Goal: Information Seeking & Learning: Learn about a topic

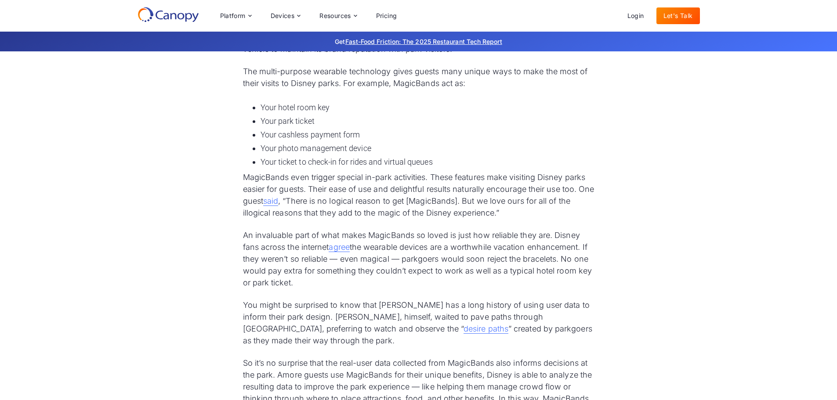
scroll to position [1013, 0]
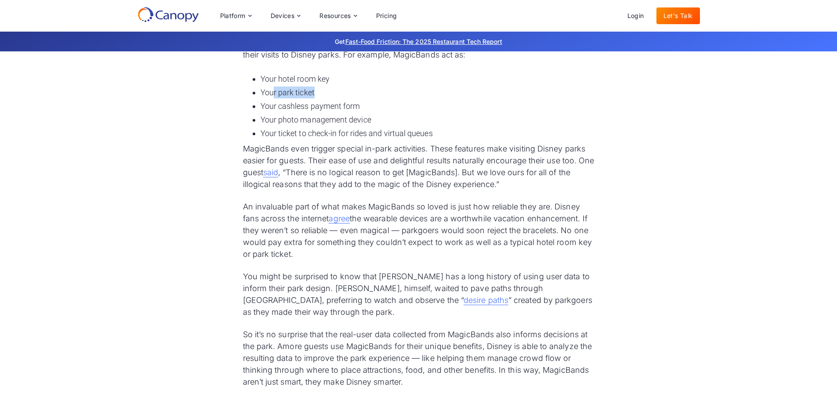
drag, startPoint x: 325, startPoint y: 87, endPoint x: 388, endPoint y: 97, distance: 63.5
click at [388, 97] on li "Your park ticket" at bounding box center [428, 93] width 334 height 12
click at [377, 113] on ul "Your hotel room key Your park ticket Your cashless payment form Your photo mana…" at bounding box center [419, 106] width 352 height 70
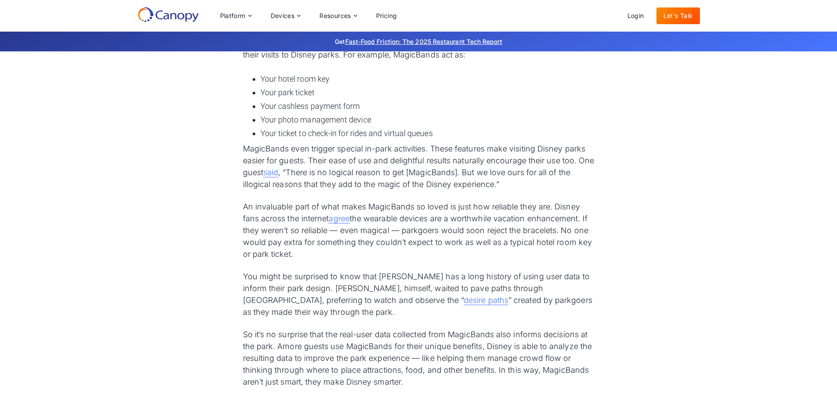
click at [377, 113] on ul "Your hotel room key Your park ticket Your cashless payment form Your photo mana…" at bounding box center [419, 106] width 352 height 70
click at [374, 121] on li "Your photo management device" at bounding box center [428, 120] width 334 height 12
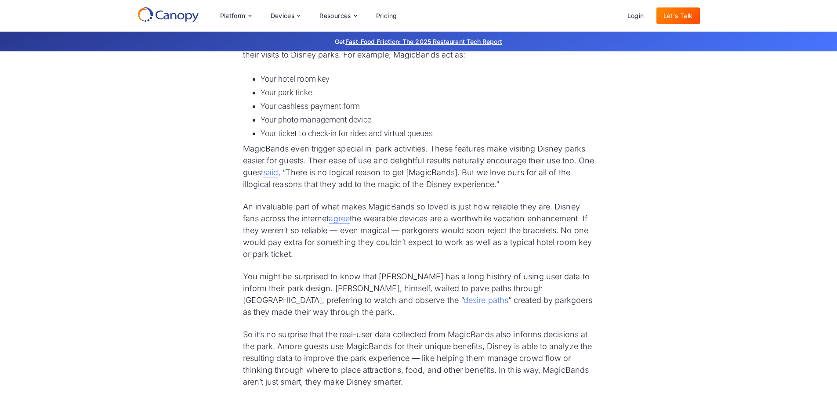
click at [389, 133] on li "Your ticket to check-in for rides and virtual queues" at bounding box center [428, 133] width 334 height 12
click at [465, 134] on li "Your ticket to check-in for rides and virtual queues" at bounding box center [428, 133] width 334 height 12
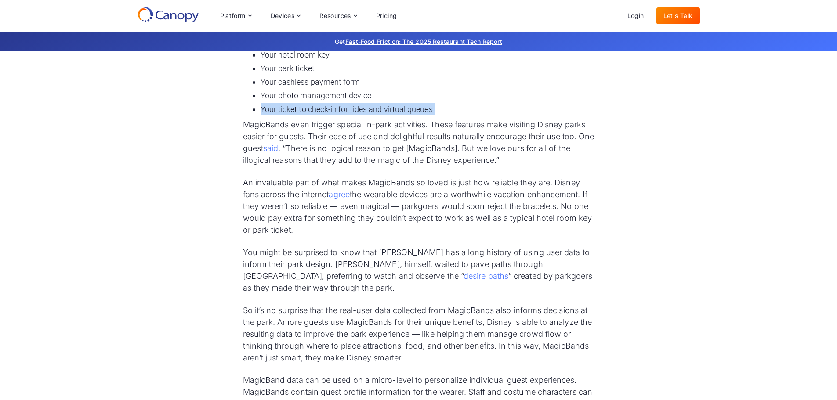
scroll to position [1057, 0]
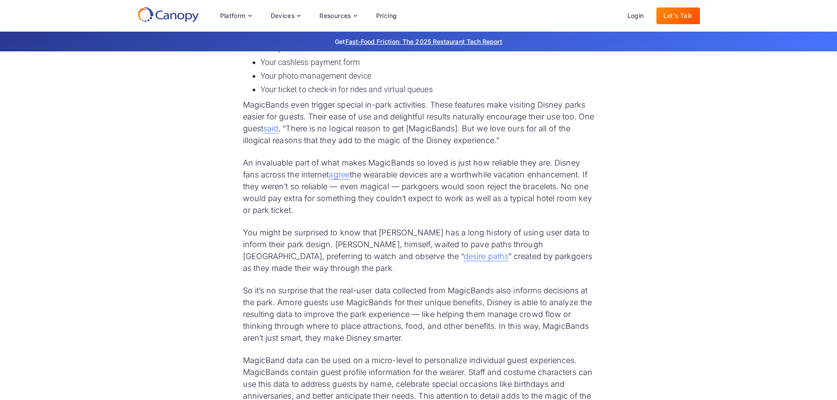
click at [475, 125] on p "MagicBands even trigger special in-park activities. These features make visitin…" at bounding box center [419, 122] width 352 height 47
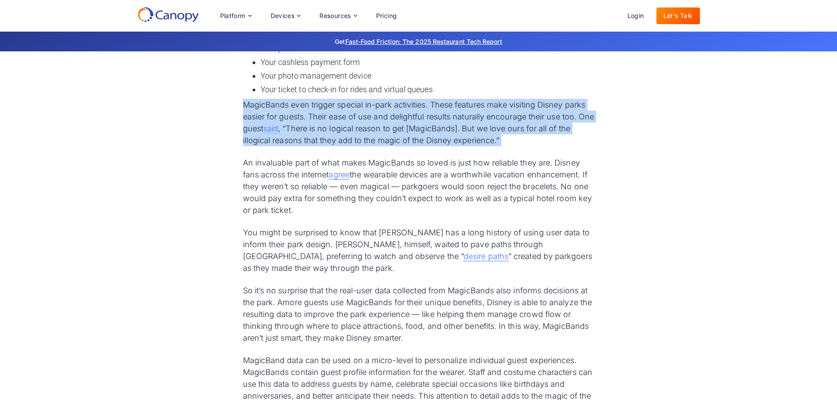
click at [475, 125] on p "MagicBands even trigger special in-park activities. These features make visitin…" at bounding box center [419, 122] width 352 height 47
click at [540, 126] on p "MagicBands even trigger special in-park activities. These features make visitin…" at bounding box center [419, 122] width 352 height 47
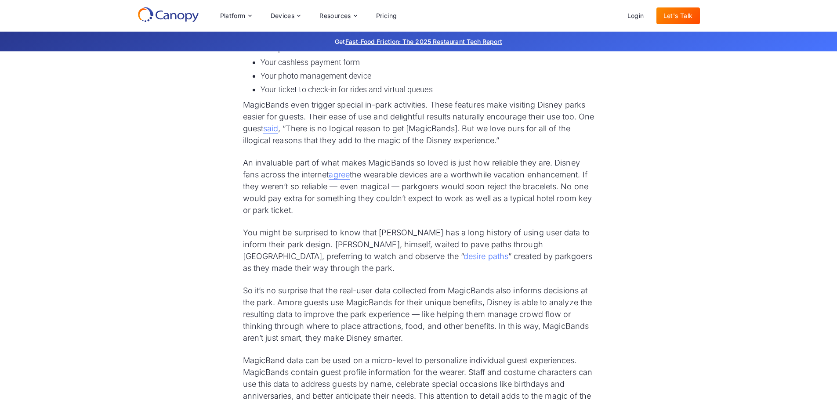
scroll to position [1101, 0]
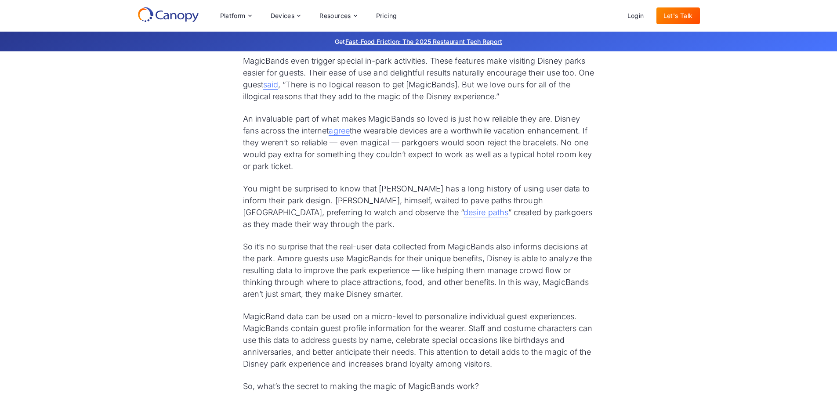
click at [427, 152] on p "An invaluable part of what makes MagicBands so loved is just how reliable they …" at bounding box center [419, 142] width 352 height 59
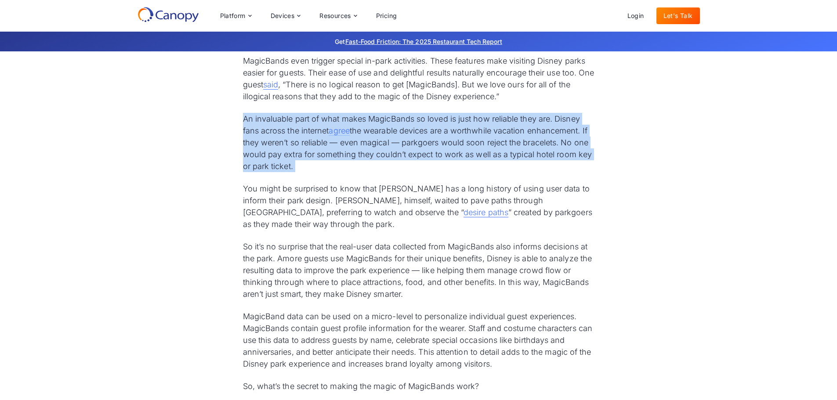
click at [427, 152] on p "An invaluable part of what makes MagicBands so loved is just how reliable they …" at bounding box center [419, 142] width 352 height 59
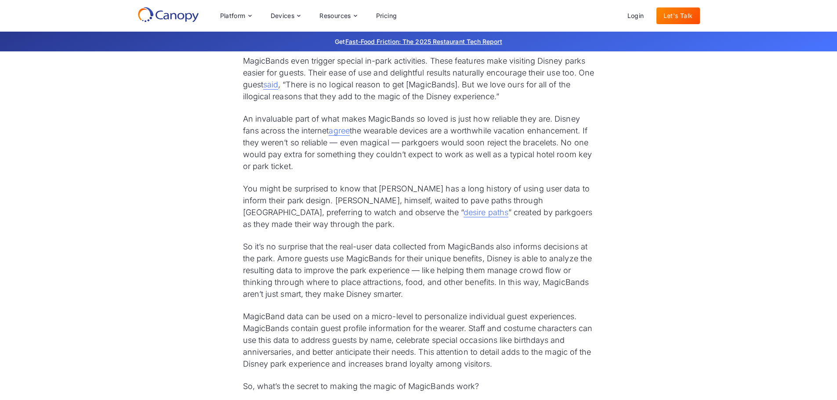
click at [463, 189] on p "You might be surprised to know that [PERSON_NAME] has a long history of using u…" at bounding box center [419, 206] width 352 height 47
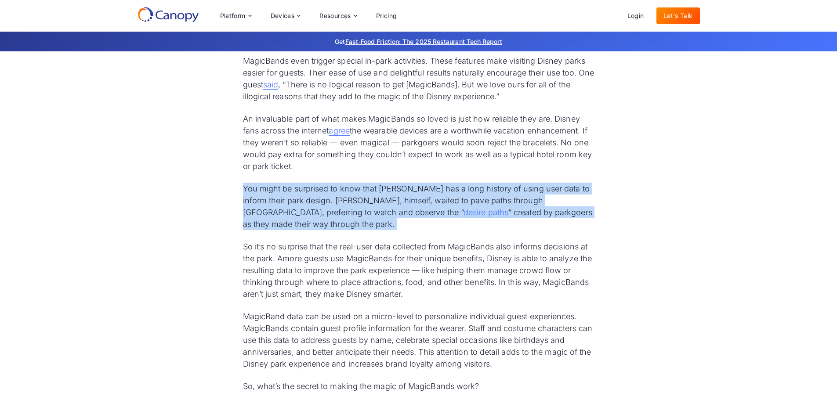
click at [463, 189] on p "You might be surprised to know that [PERSON_NAME] has a long history of using u…" at bounding box center [419, 206] width 352 height 47
click at [528, 201] on p "You might be surprised to know that [PERSON_NAME] has a long history of using u…" at bounding box center [419, 206] width 352 height 47
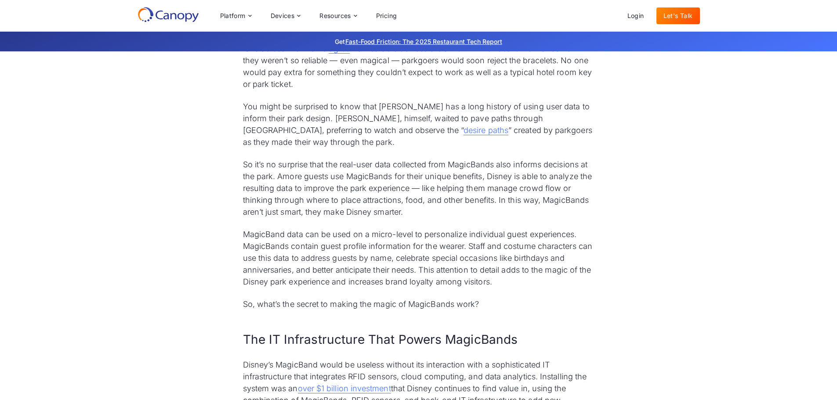
scroll to position [1189, 0]
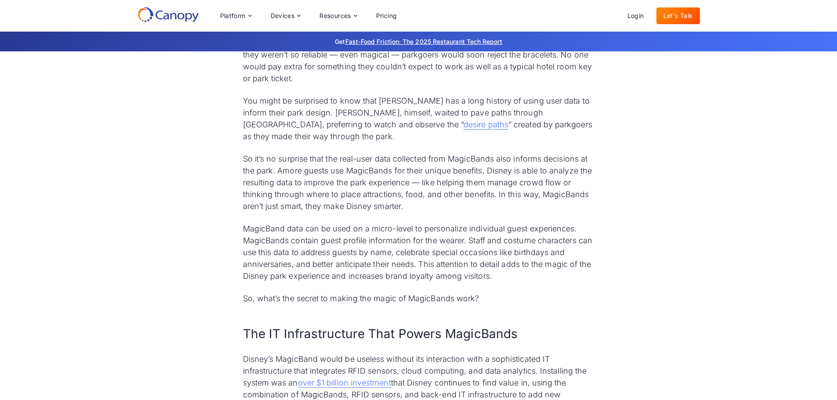
click at [474, 197] on p "So it’s no surprise that the real-user data collected from MagicBands also info…" at bounding box center [419, 182] width 352 height 59
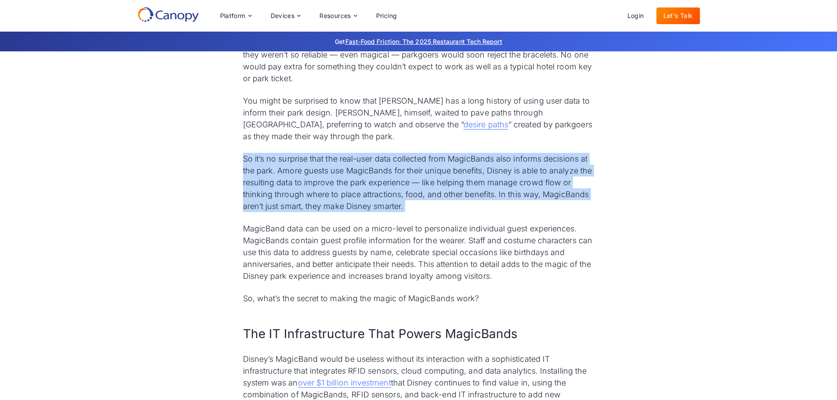
click at [474, 197] on p "So it’s no surprise that the real-user data collected from MagicBands also info…" at bounding box center [419, 182] width 352 height 59
click at [523, 194] on p "So it’s no surprise that the real-user data collected from MagicBands also info…" at bounding box center [419, 182] width 352 height 59
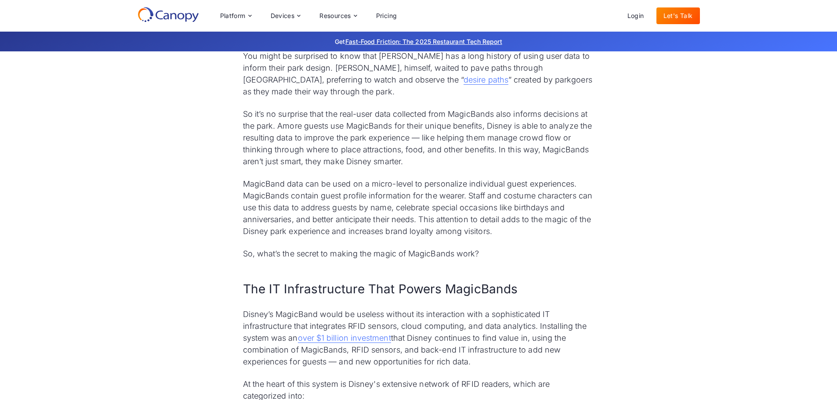
scroll to position [1276, 0]
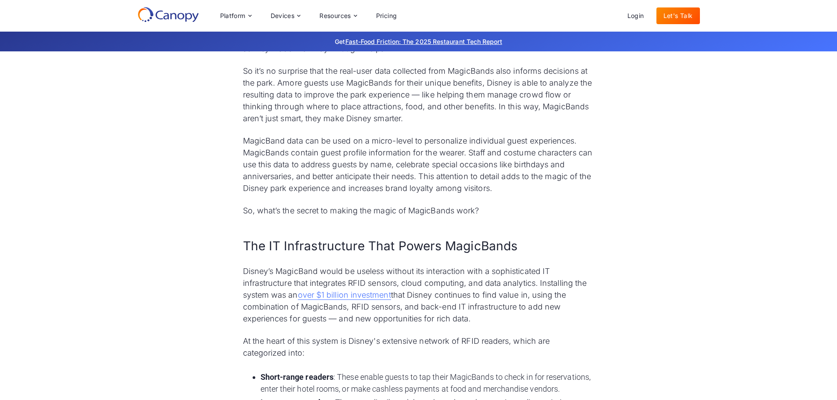
click at [436, 148] on p "MagicBand data can be used on a micro-level to personalize individual guest exp…" at bounding box center [419, 164] width 352 height 59
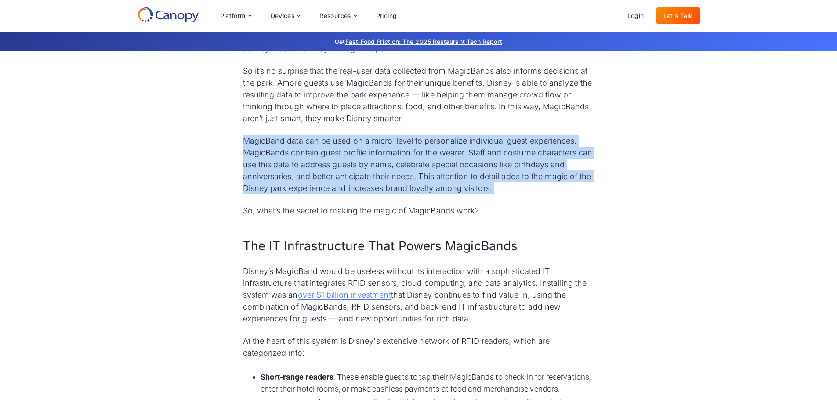
click at [436, 148] on p "MagicBand data can be used on a micro-level to personalize individual guest exp…" at bounding box center [419, 164] width 352 height 59
click at [408, 186] on p "MagicBand data can be used on a micro-level to personalize individual guest exp…" at bounding box center [419, 164] width 352 height 59
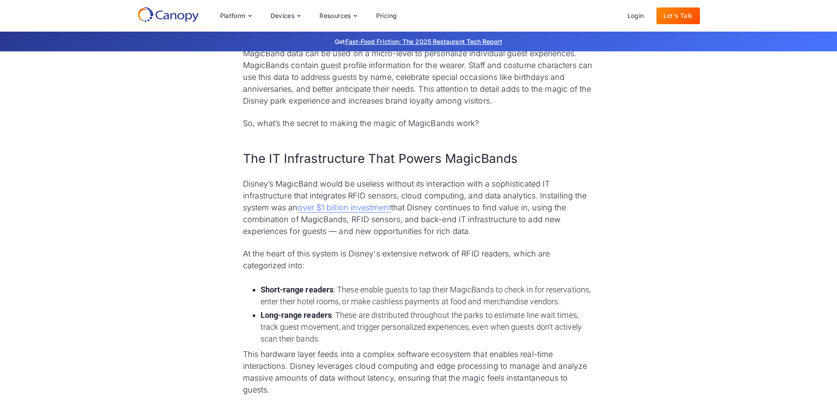
scroll to position [1364, 0]
click at [414, 192] on p "Disney’s MagicBand would be useless without its interaction with a sophisticate…" at bounding box center [419, 207] width 352 height 59
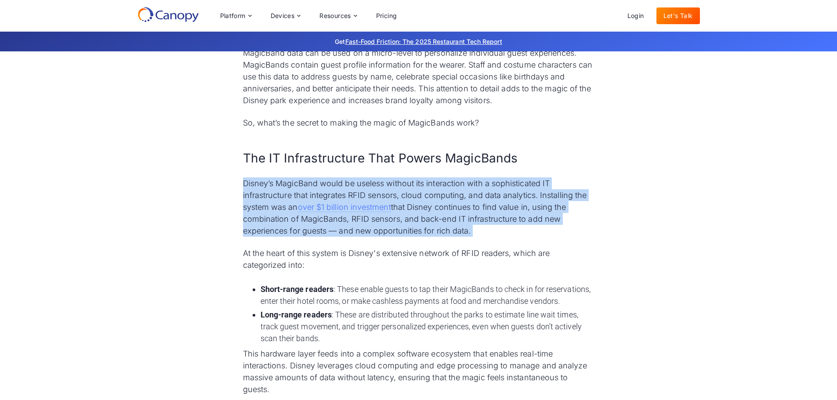
drag, startPoint x: 414, startPoint y: 192, endPoint x: 435, endPoint y: 192, distance: 20.7
click at [414, 192] on p "Disney’s MagicBand would be useless without its interaction with a sophisticate…" at bounding box center [419, 207] width 352 height 59
click at [514, 196] on p "Disney’s MagicBand would be useless without its interaction with a sophisticate…" at bounding box center [419, 207] width 352 height 59
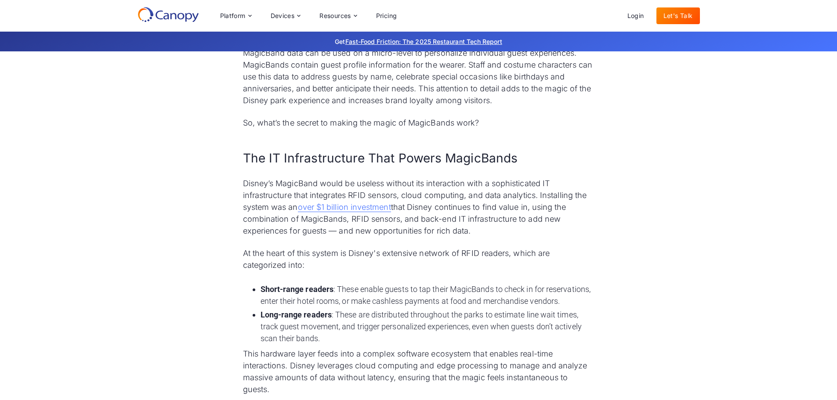
click at [482, 195] on p "Disney’s MagicBand would be useless without its interaction with a sophisticate…" at bounding box center [419, 207] width 352 height 59
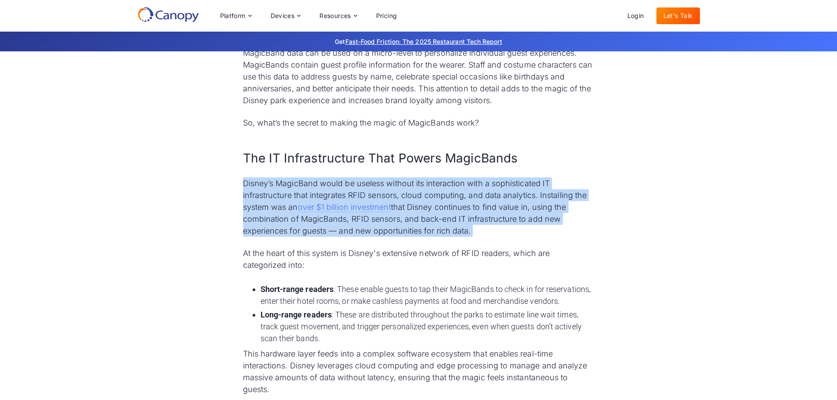
click at [482, 195] on p "Disney’s MagicBand would be useless without its interaction with a sophisticate…" at bounding box center [419, 207] width 352 height 59
click at [476, 224] on p "Disney’s MagicBand would be useless without its interaction with a sophisticate…" at bounding box center [419, 207] width 352 height 59
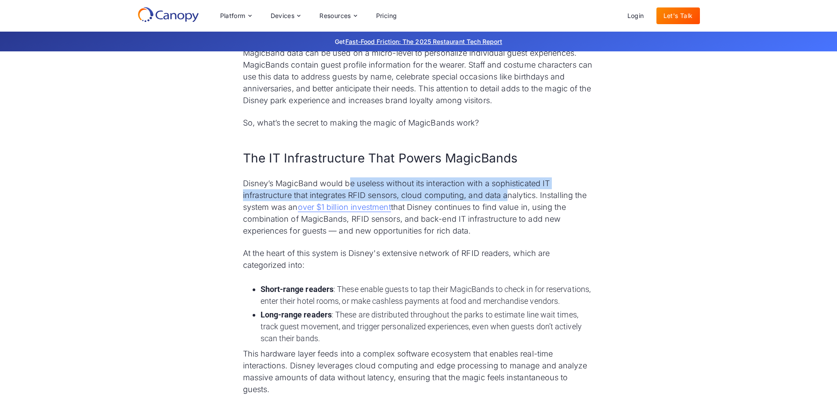
drag, startPoint x: 369, startPoint y: 189, endPoint x: 508, endPoint y: 199, distance: 139.3
click at [508, 199] on p "Disney’s MagicBand would be useless without its interaction with a sophisticate…" at bounding box center [419, 207] width 352 height 59
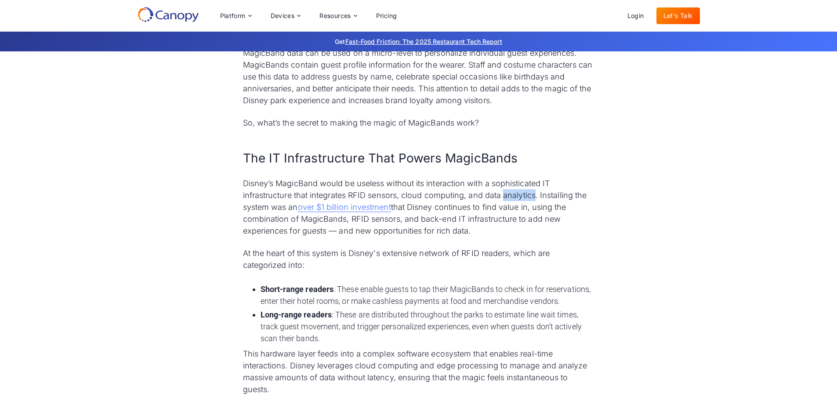
click at [508, 199] on p "Disney’s MagicBand would be useless without its interaction with a sophisticate…" at bounding box center [419, 207] width 352 height 59
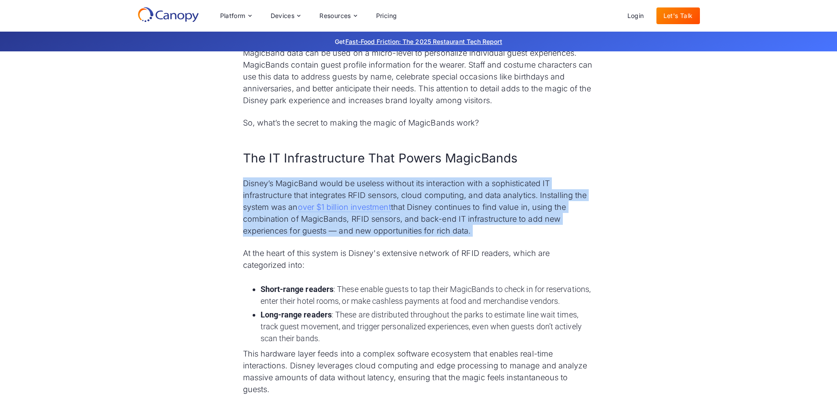
click at [508, 199] on p "Disney’s MagicBand would be useless without its interaction with a sophisticate…" at bounding box center [419, 207] width 352 height 59
click at [502, 220] on p "Disney’s MagicBand would be useless without its interaction with a sophisticate…" at bounding box center [419, 207] width 352 height 59
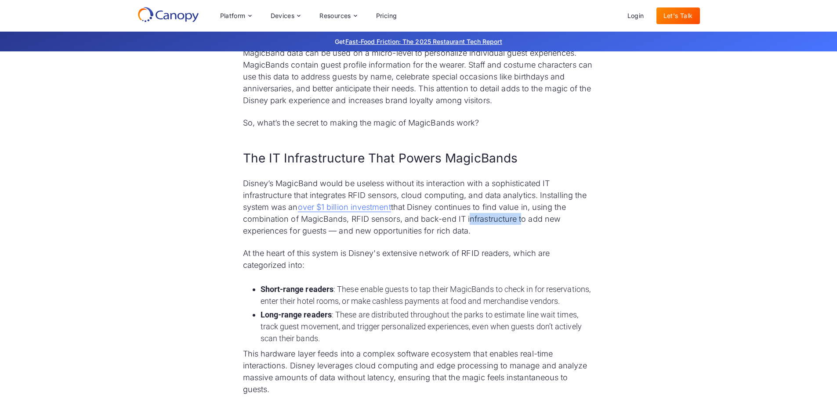
click at [502, 220] on p "Disney’s MagicBand would be useless without its interaction with a sophisticate…" at bounding box center [419, 207] width 352 height 59
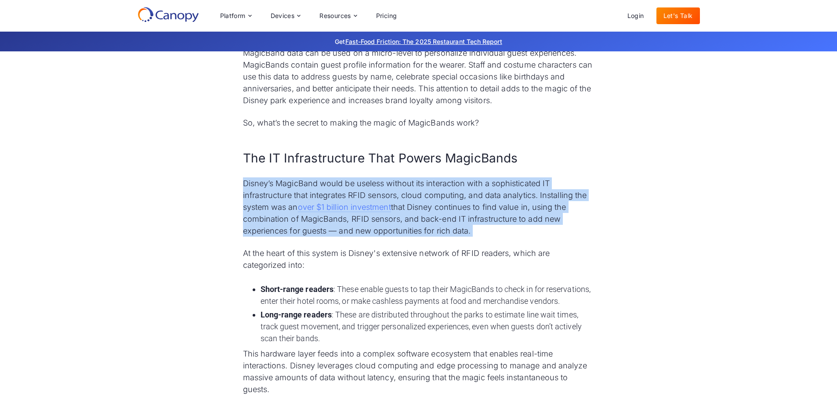
click at [502, 220] on p "Disney’s MagicBand would be useless without its interaction with a sophisticate…" at bounding box center [419, 207] width 352 height 59
click at [530, 225] on p "Disney’s MagicBand would be useless without its interaction with a sophisticate…" at bounding box center [419, 207] width 352 height 59
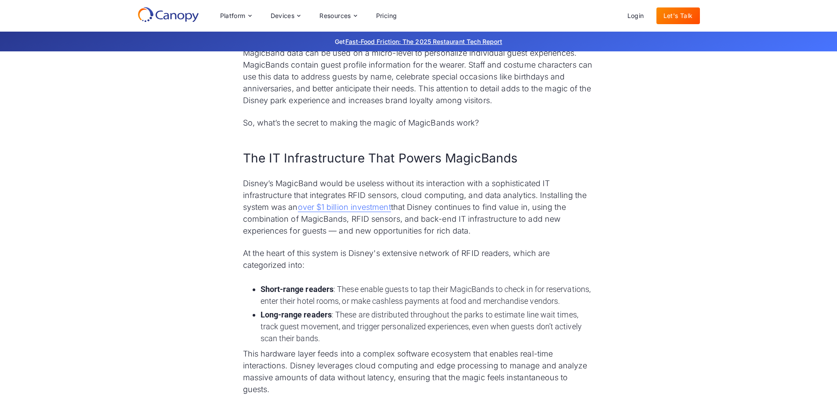
scroll to position [1408, 0]
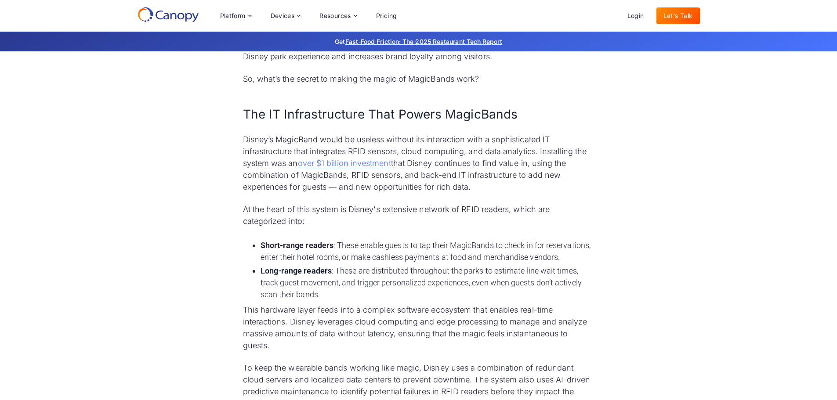
click at [516, 211] on p "At the heart of this system is Disney's extensive network of RFID readers, whic…" at bounding box center [419, 216] width 352 height 24
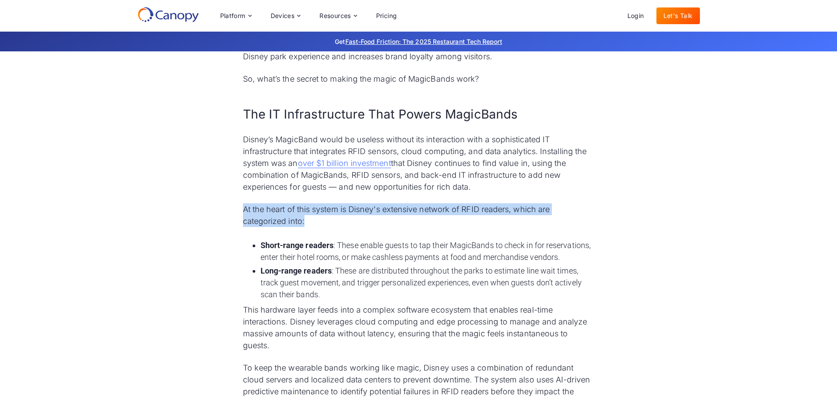
click at [516, 211] on p "At the heart of this system is Disney's extensive network of RFID readers, whic…" at bounding box center [419, 216] width 352 height 24
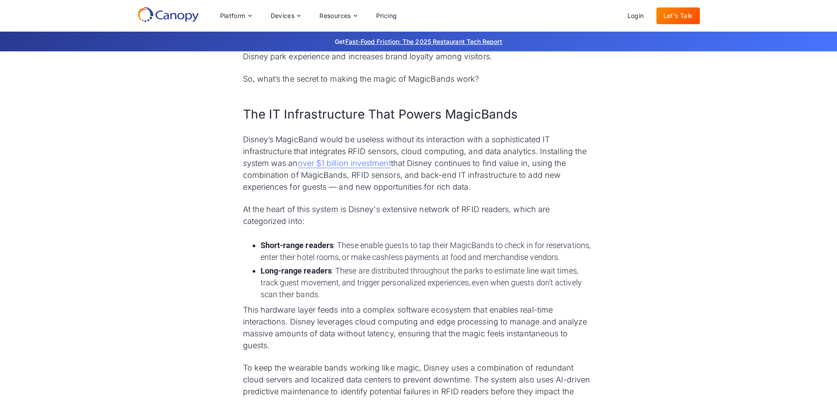
click at [514, 180] on p "Disney’s MagicBand would be useless without its interaction with a sophisticate…" at bounding box center [419, 163] width 352 height 59
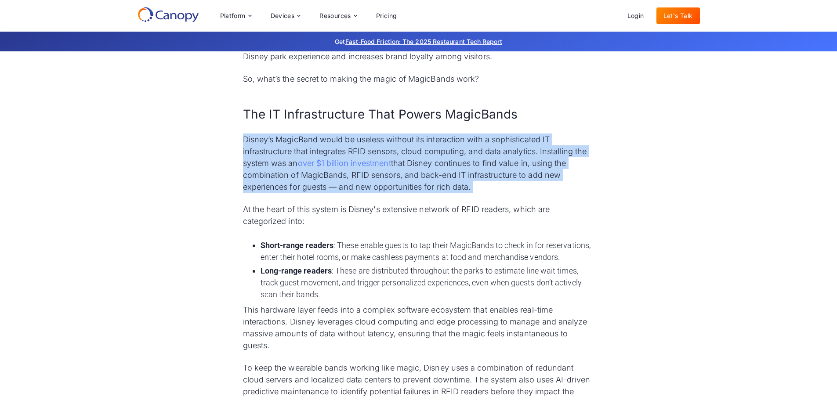
click at [514, 180] on p "Disney’s MagicBand would be useless without its interaction with a sophisticate…" at bounding box center [419, 163] width 352 height 59
click at [517, 191] on p "Disney’s MagicBand would be useless without its interaction with a sophisticate…" at bounding box center [419, 163] width 352 height 59
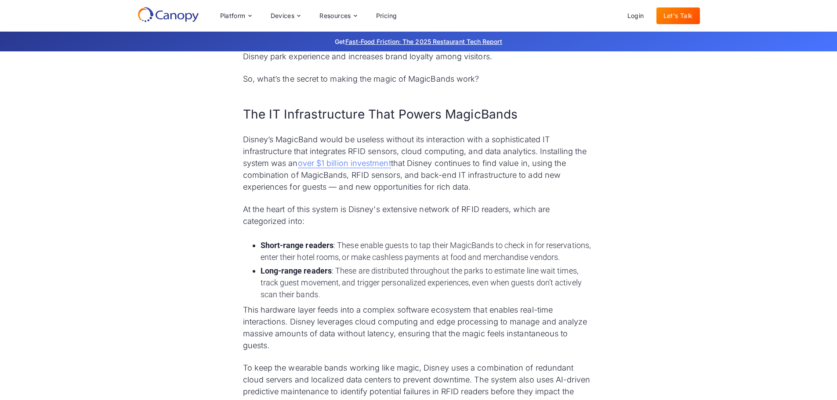
click at [433, 210] on p "At the heart of this system is Disney's extensive network of RFID readers, whic…" at bounding box center [419, 216] width 352 height 24
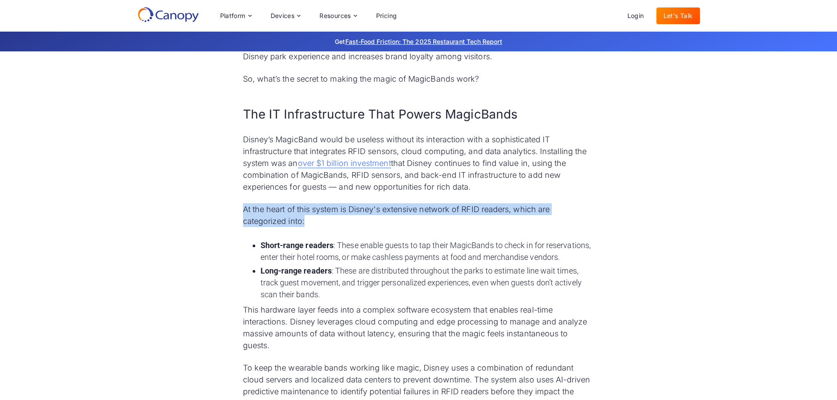
click at [433, 210] on p "At the heart of this system is Disney's extensive network of RFID readers, whic…" at bounding box center [419, 216] width 352 height 24
click at [445, 219] on p "At the heart of this system is Disney's extensive network of RFID readers, whic…" at bounding box center [419, 216] width 352 height 24
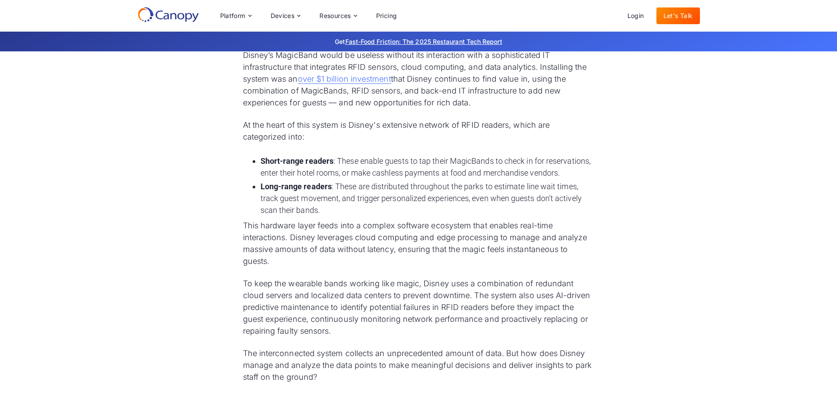
scroll to position [1496, 0]
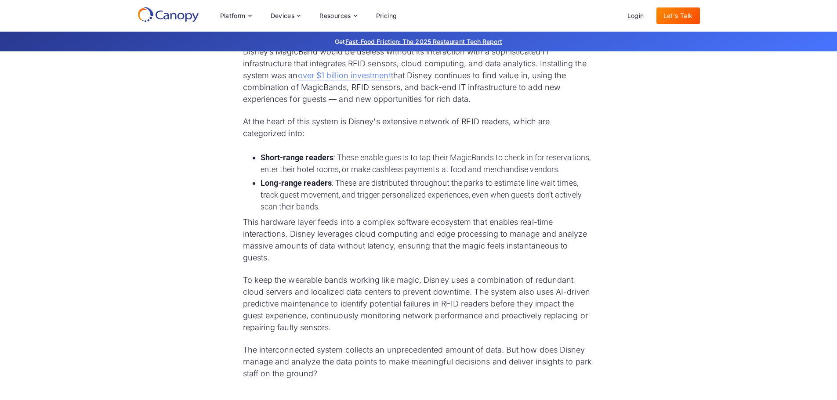
click at [393, 167] on li "Short-range readers : These enable guests to tap their MagicBands to check in f…" at bounding box center [428, 164] width 334 height 24
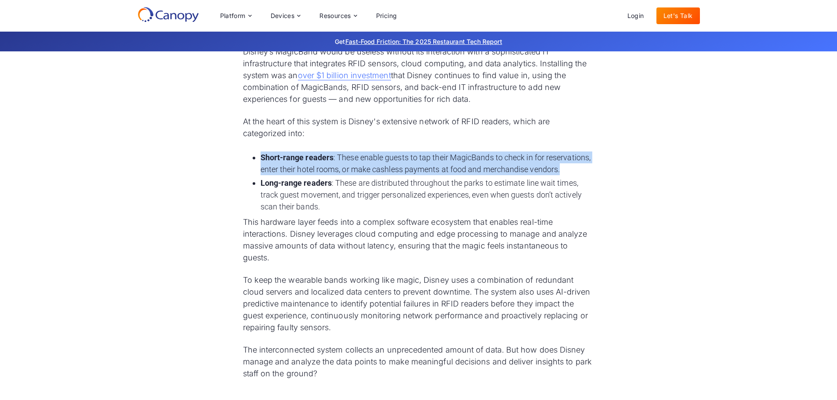
click at [393, 167] on li "Short-range readers : These enable guests to tap their MagicBands to check in f…" at bounding box center [428, 164] width 334 height 24
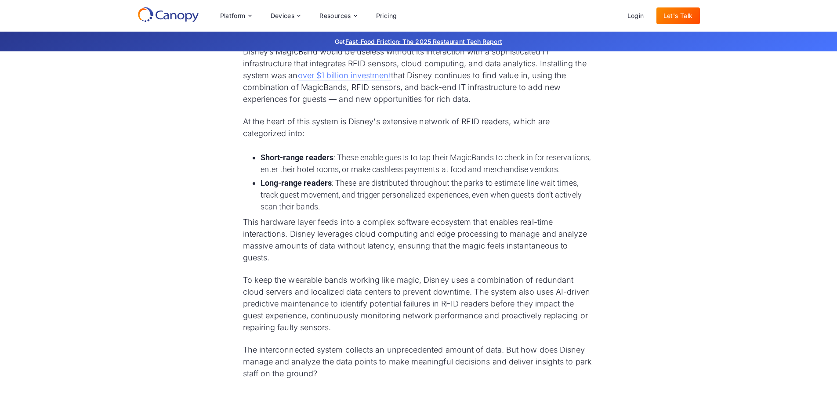
click at [392, 183] on li "Long-range readers : These are distributed throughout the parks to estimate lin…" at bounding box center [428, 195] width 334 height 36
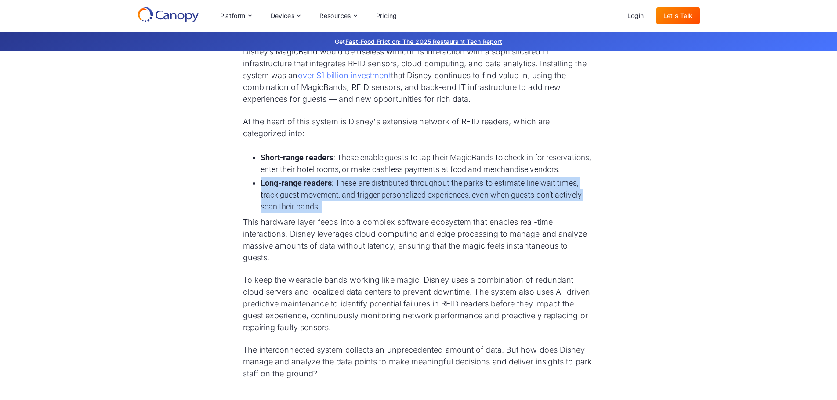
drag, startPoint x: 392, startPoint y: 183, endPoint x: 470, endPoint y: 194, distance: 79.0
click at [394, 183] on li "Long-range readers : These are distributed throughout the parks to estimate lin…" at bounding box center [428, 195] width 334 height 36
click at [478, 195] on li "Long-range readers : These are distributed throughout the parks to estimate lin…" at bounding box center [428, 195] width 334 height 36
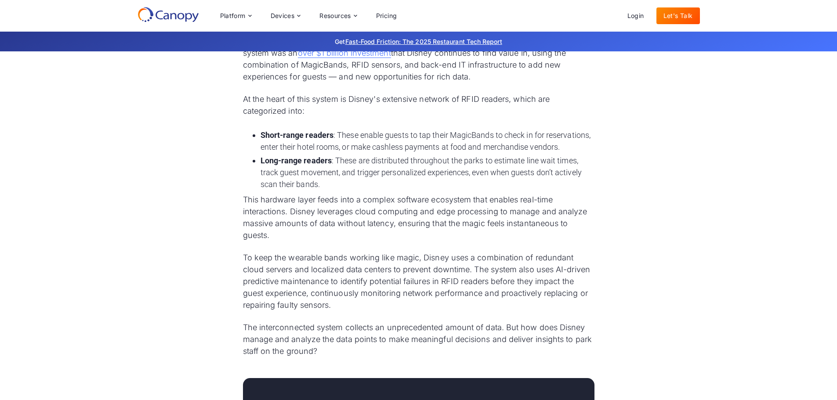
scroll to position [1540, 0]
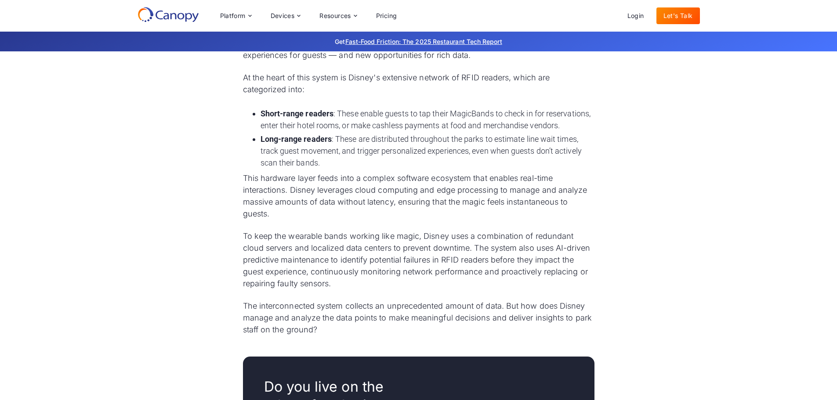
click at [406, 172] on p "This hardware layer feeds into a complex software ecosystem that enables real-t…" at bounding box center [419, 195] width 352 height 47
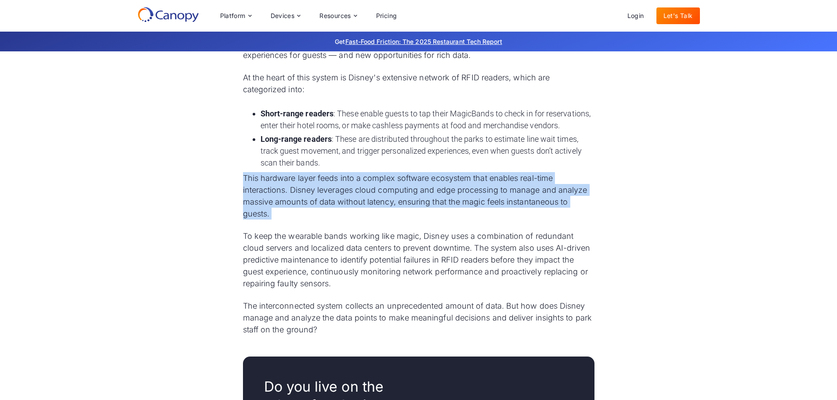
click at [406, 172] on p "This hardware layer feeds into a complex software ecosystem that enables real-t…" at bounding box center [419, 195] width 352 height 47
click at [499, 192] on p "This hardware layer feeds into a complex software ecosystem that enables real-t…" at bounding box center [419, 195] width 352 height 47
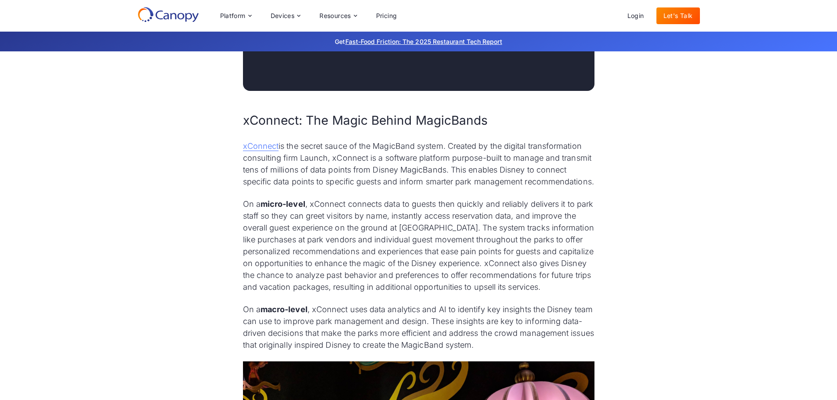
scroll to position [2068, 0]
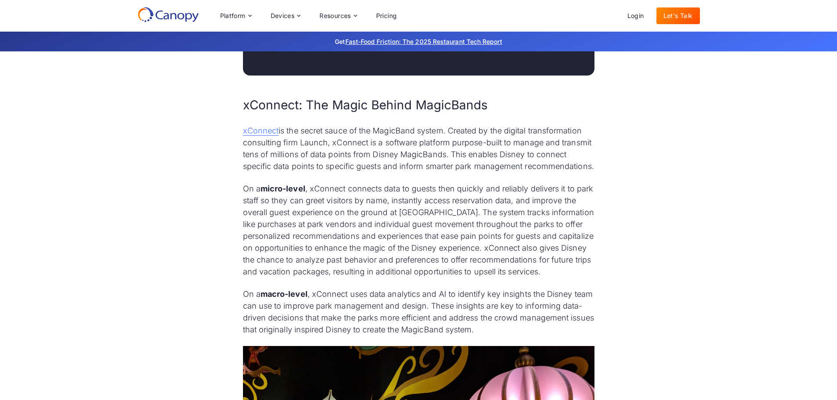
click at [491, 139] on p "xConnect is the secret sauce of the MagicBand system. Created by the digital tr…" at bounding box center [419, 148] width 352 height 47
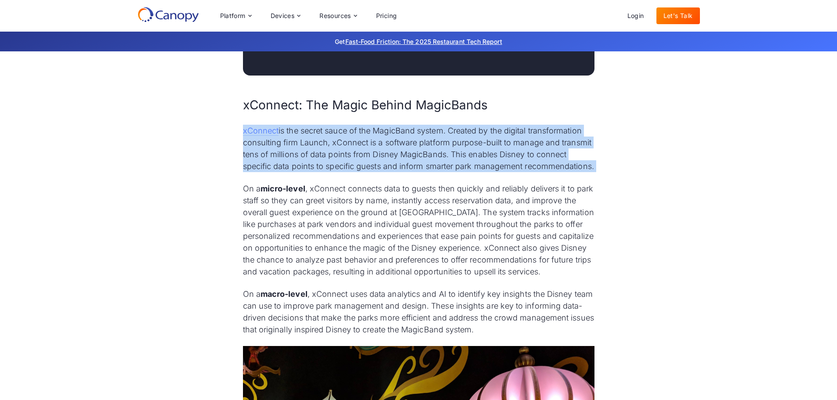
click at [491, 139] on p "xConnect is the secret sauce of the MagicBand system. Created by the digital tr…" at bounding box center [419, 148] width 352 height 47
click at [518, 142] on p "xConnect is the secret sauce of the MagicBand system. Created by the digital tr…" at bounding box center [419, 148] width 352 height 47
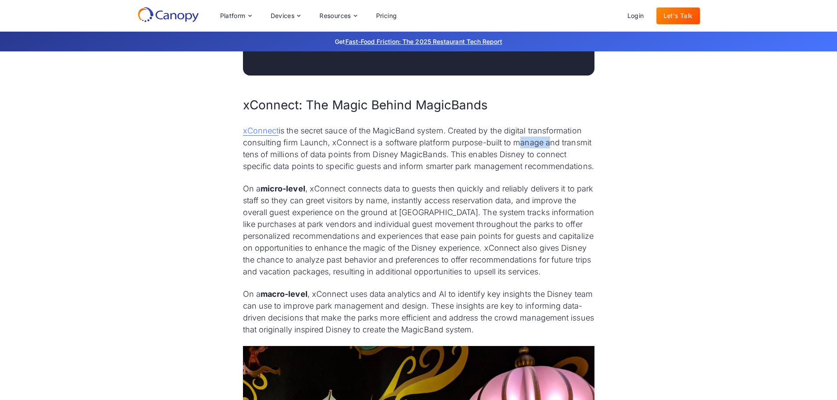
click at [518, 142] on p "xConnect is the secret sauce of the MagicBand system. Created by the digital tr…" at bounding box center [419, 148] width 352 height 47
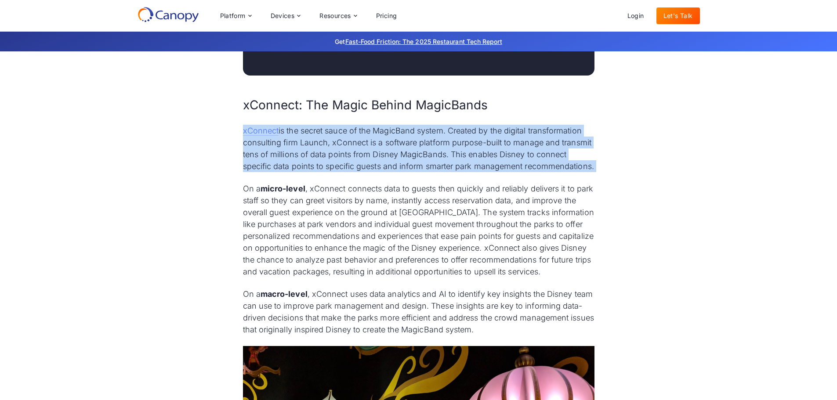
click at [518, 142] on p "xConnect is the secret sauce of the MagicBand system. Created by the digital tr…" at bounding box center [419, 148] width 352 height 47
click at [515, 152] on p "xConnect is the secret sauce of the MagicBand system. Created by the digital tr…" at bounding box center [419, 148] width 352 height 47
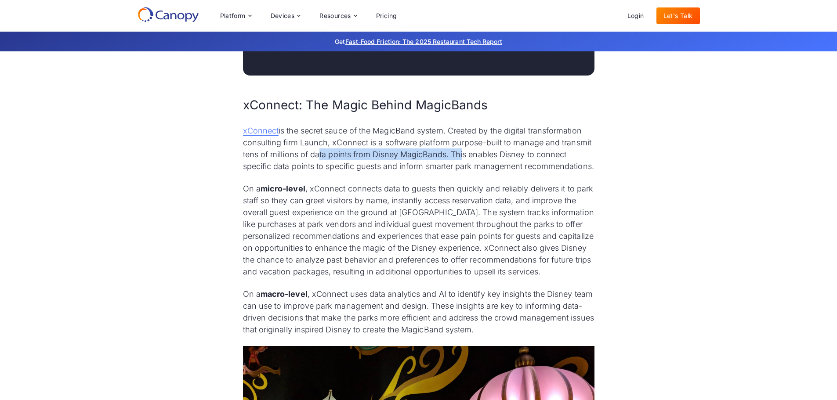
drag, startPoint x: 317, startPoint y: 155, endPoint x: 461, endPoint y: 152, distance: 143.8
click at [461, 152] on p "xConnect is the secret sauce of the MagicBand system. Created by the digital tr…" at bounding box center [419, 148] width 352 height 47
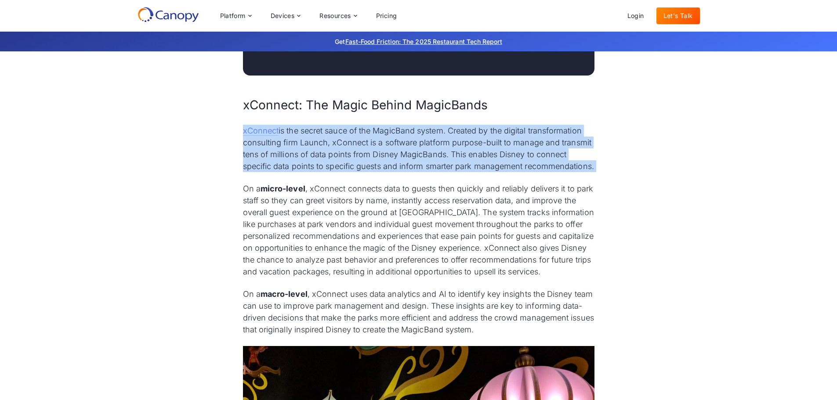
click at [461, 152] on p "xConnect is the secret sauce of the MagicBand system. Created by the digital tr…" at bounding box center [419, 148] width 352 height 47
click at [491, 153] on p "xConnect is the secret sauce of the MagicBand system. Created by the digital tr…" at bounding box center [419, 148] width 352 height 47
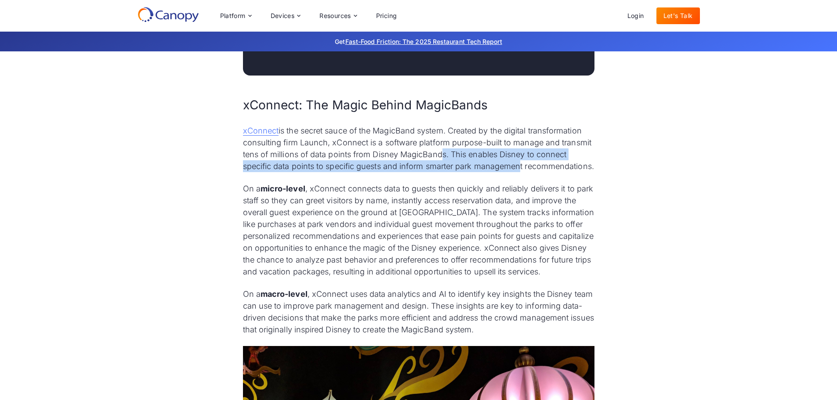
drag, startPoint x: 436, startPoint y: 156, endPoint x: 518, endPoint y: 172, distance: 83.8
click at [518, 172] on p "xConnect is the secret sauce of the MagicBand system. Created by the digital tr…" at bounding box center [419, 148] width 352 height 47
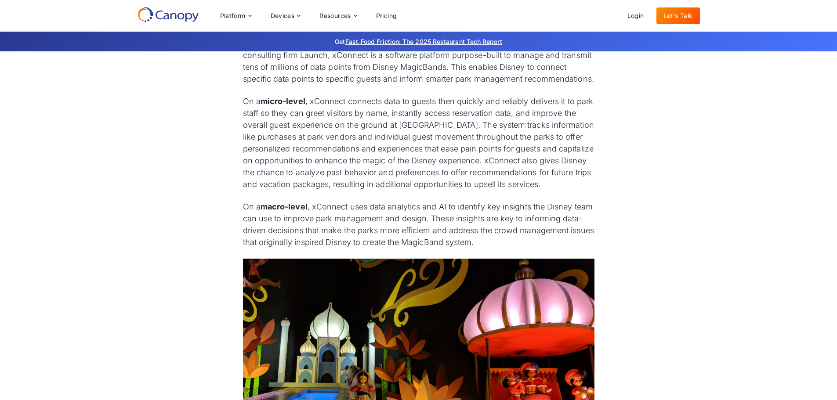
scroll to position [2156, 0]
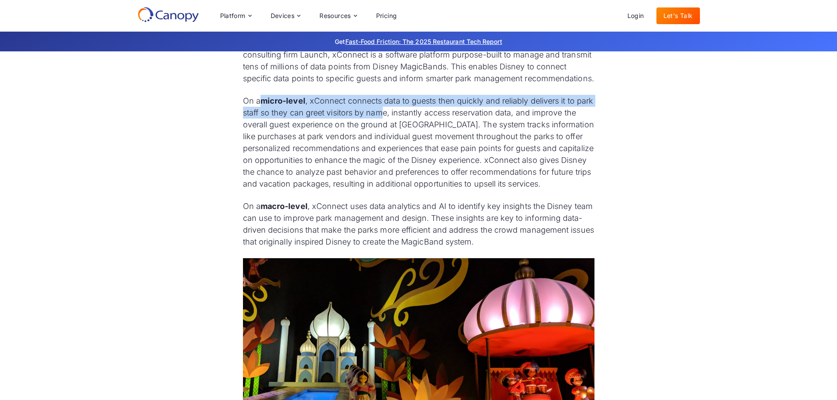
drag, startPoint x: 301, startPoint y: 114, endPoint x: 403, endPoint y: 127, distance: 103.2
click at [403, 127] on p "On a micro-level , xConnect connects data to guests then quickly and reliably d…" at bounding box center [419, 142] width 352 height 95
drag, startPoint x: 335, startPoint y: 118, endPoint x: 387, endPoint y: 127, distance: 52.6
click at [387, 127] on p "On a micro-level , xConnect connects data to guests then quickly and reliably d…" at bounding box center [419, 142] width 352 height 95
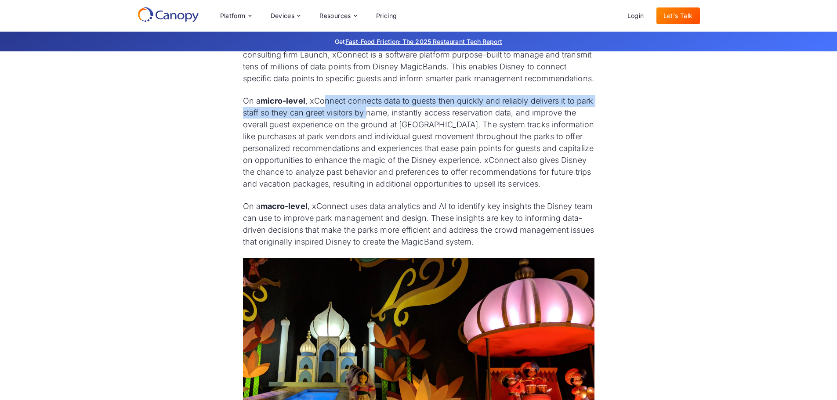
click at [387, 127] on p "On a micro-level , xConnect connects data to guests then quickly and reliably d…" at bounding box center [419, 142] width 352 height 95
drag, startPoint x: 353, startPoint y: 116, endPoint x: 412, endPoint y: 120, distance: 58.5
click at [412, 120] on p "On a micro-level , xConnect connects data to guests then quickly and reliably d…" at bounding box center [419, 142] width 352 height 95
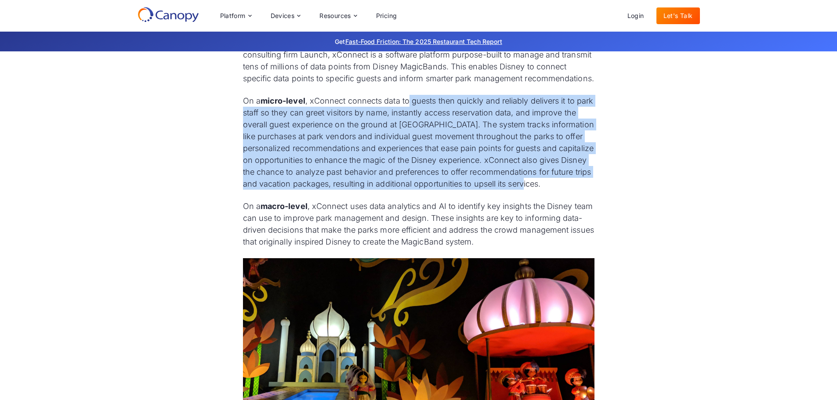
drag, startPoint x: 411, startPoint y: 112, endPoint x: 572, endPoint y: 204, distance: 185.4
click at [572, 190] on p "On a micro-level , xConnect connects data to guests then quickly and reliably d…" at bounding box center [419, 142] width 352 height 95
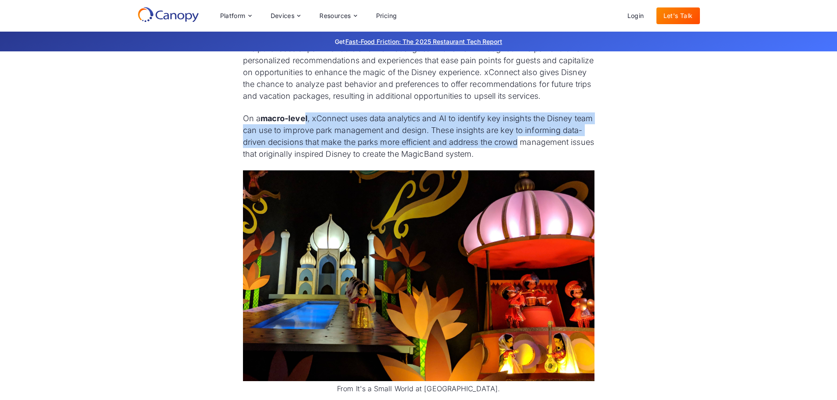
drag, startPoint x: 305, startPoint y: 134, endPoint x: 538, endPoint y: 168, distance: 234.7
click at [538, 160] on p "On a macro-level , xConnect uses data analytics and AI to identify key insights…" at bounding box center [419, 136] width 352 height 47
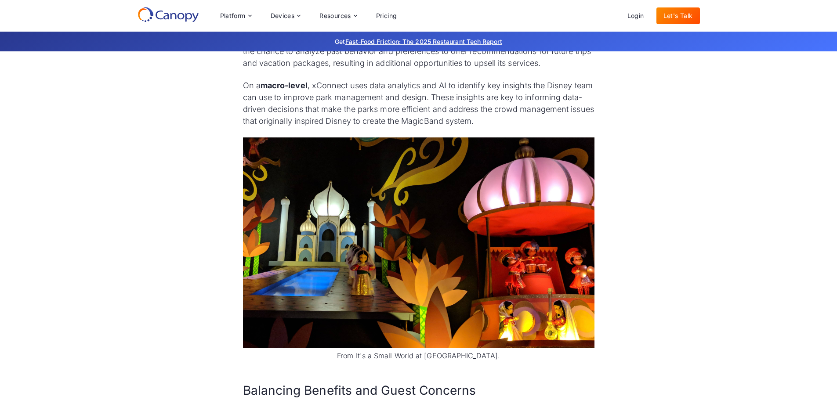
scroll to position [2331, 0]
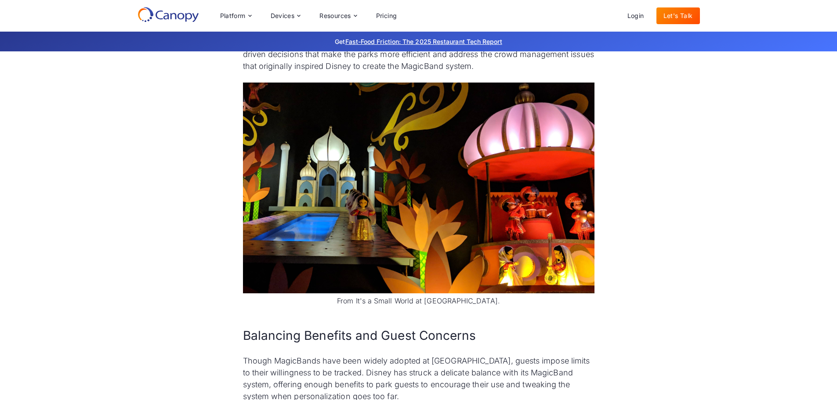
click at [410, 72] on p "On a macro-level , xConnect uses data analytics and AI to identify key insights…" at bounding box center [419, 48] width 352 height 47
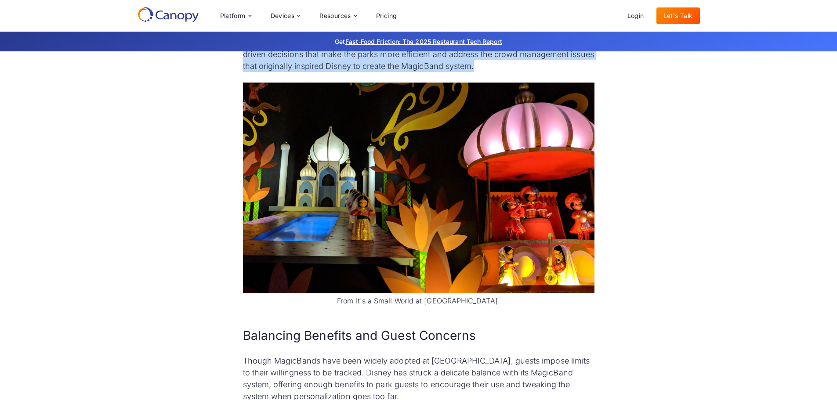
click at [410, 72] on p "On a macro-level , xConnect uses data analytics and AI to identify key insights…" at bounding box center [419, 48] width 352 height 47
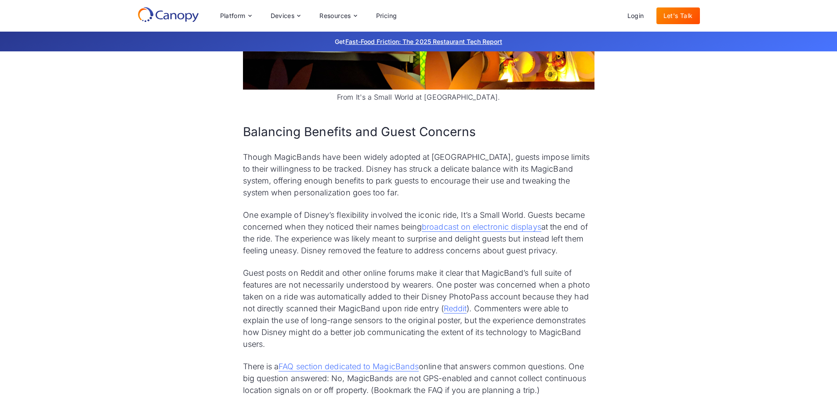
scroll to position [2551, 0]
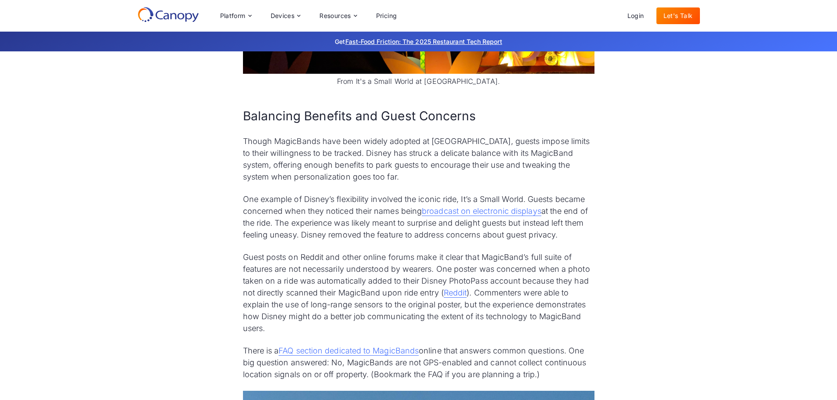
click at [303, 125] on h2 "Balancing Benefits and Guest Concerns" at bounding box center [419, 116] width 352 height 17
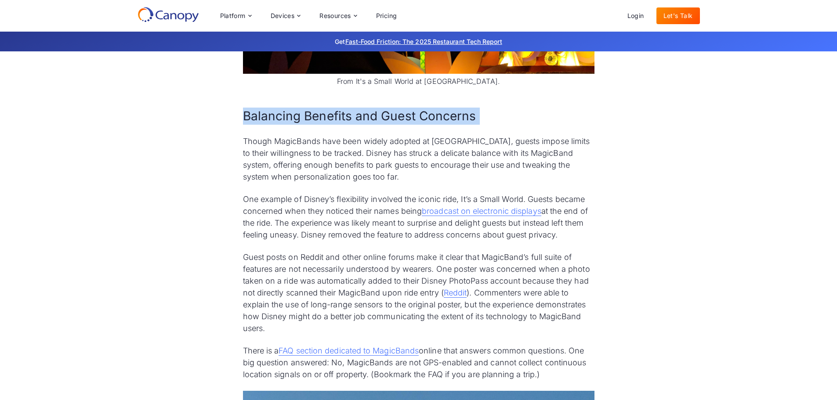
click at [303, 125] on h2 "Balancing Benefits and Guest Concerns" at bounding box center [419, 116] width 352 height 17
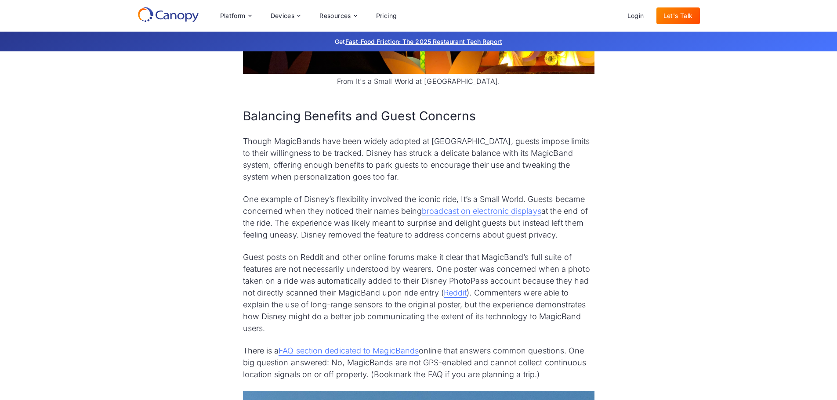
click at [472, 159] on p "Though MagicBands have been widely adopted at [GEOGRAPHIC_DATA], guests impose …" at bounding box center [419, 158] width 352 height 47
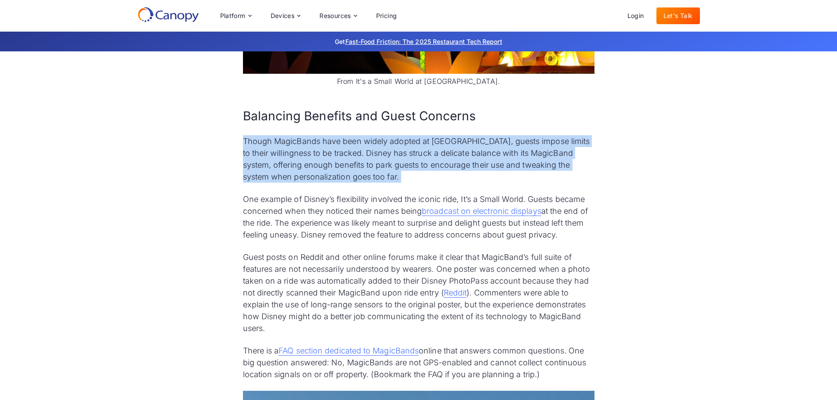
click at [472, 159] on p "Though MagicBands have been widely adopted at [GEOGRAPHIC_DATA], guests impose …" at bounding box center [419, 158] width 352 height 47
click at [457, 171] on p "Though MagicBands have been widely adopted at [GEOGRAPHIC_DATA], guests impose …" at bounding box center [419, 158] width 352 height 47
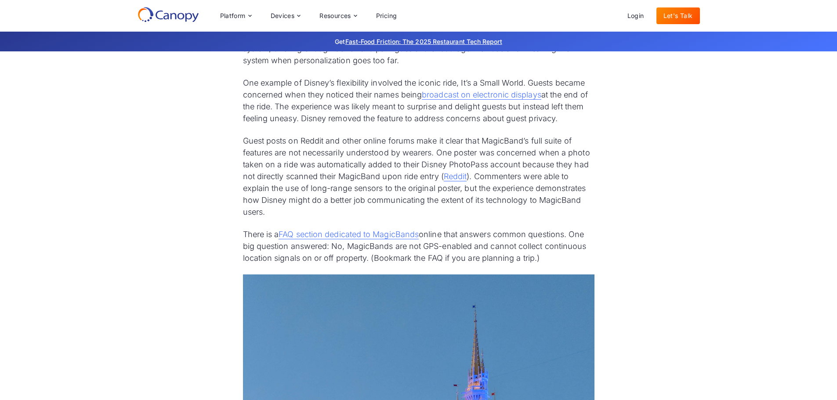
scroll to position [2683, 0]
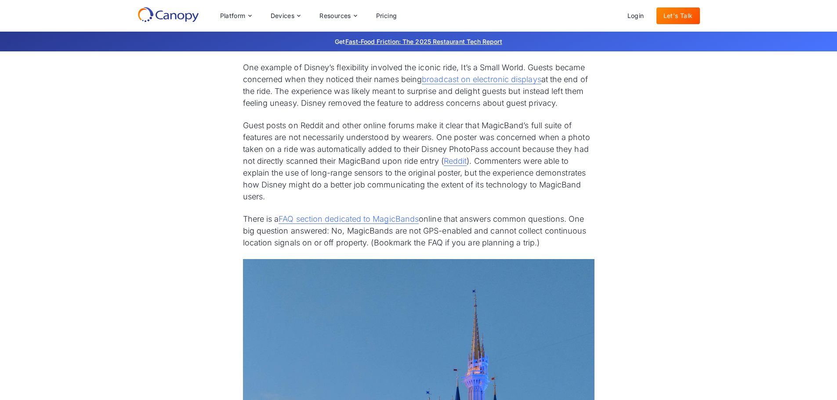
drag, startPoint x: 400, startPoint y: 117, endPoint x: 561, endPoint y: 130, distance: 162.2
click at [561, 109] on p "One example of Disney’s flexibility involved the iconic ride, It’s a Small Worl…" at bounding box center [419, 85] width 352 height 47
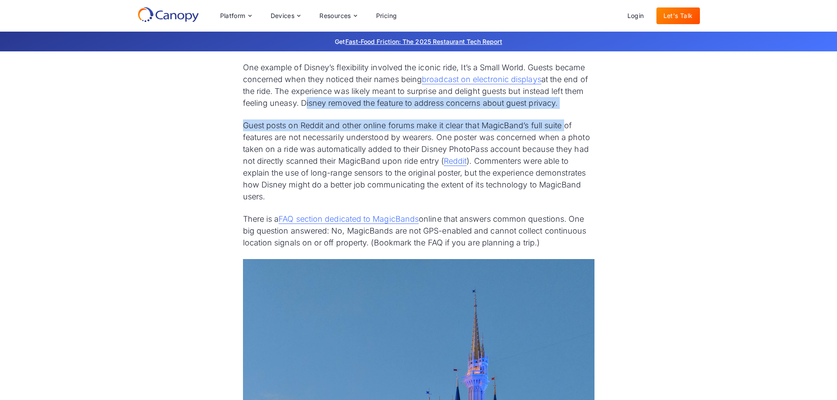
drag, startPoint x: 394, startPoint y: 131, endPoint x: 566, endPoint y: 134, distance: 171.9
click at [566, 134] on div "xConnect: The Magic Behind MagicBands xConnect is the secret sauce of the Magic…" at bounding box center [419, 222] width 352 height 1483
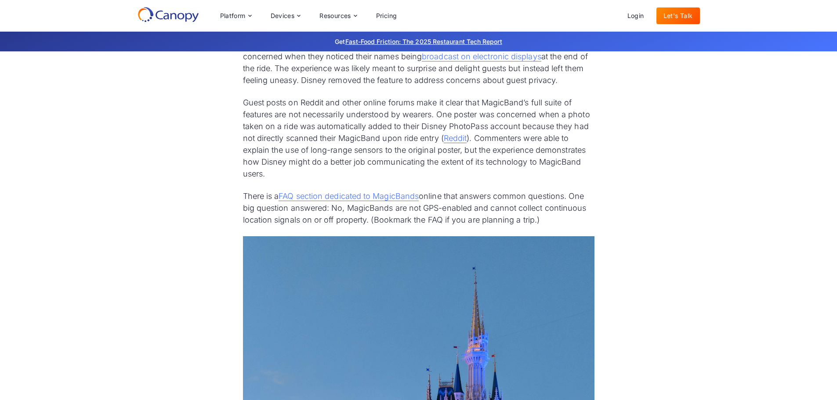
scroll to position [2727, 0]
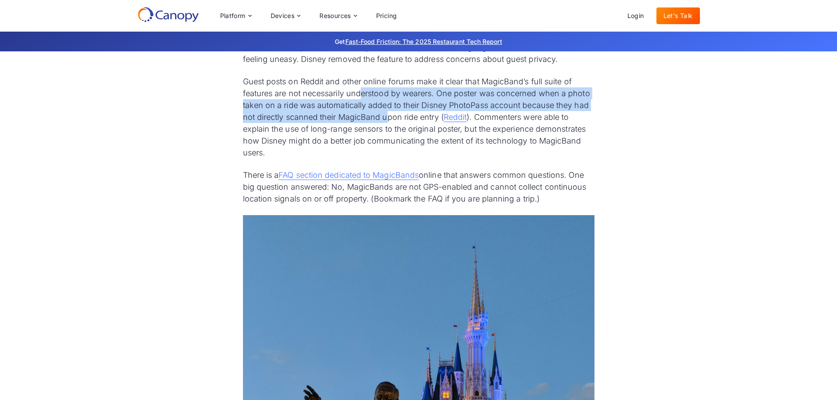
drag, startPoint x: 362, startPoint y: 112, endPoint x: 386, endPoint y: 138, distance: 35.8
click at [386, 138] on p "Guest posts on Reddit and other online forums make it clear that MagicBand’s fu…" at bounding box center [419, 117] width 352 height 83
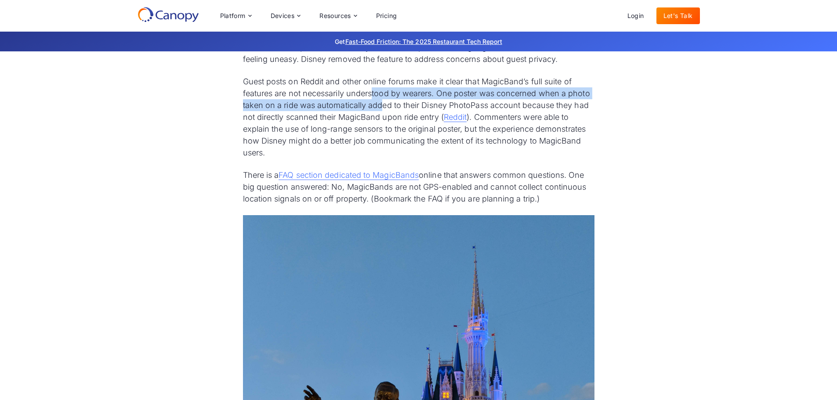
drag, startPoint x: 374, startPoint y: 112, endPoint x: 383, endPoint y: 134, distance: 24.2
click at [383, 134] on p "Guest posts on Reddit and other online forums make it clear that MagicBand’s fu…" at bounding box center [419, 117] width 352 height 83
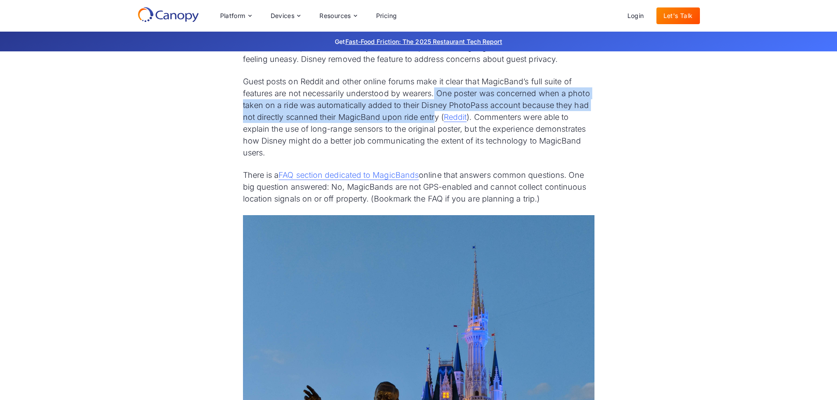
drag, startPoint x: 436, startPoint y: 117, endPoint x: 434, endPoint y: 140, distance: 22.9
click at [434, 140] on p "Guest posts on Reddit and other online forums make it clear that MagicBand’s fu…" at bounding box center [419, 117] width 352 height 83
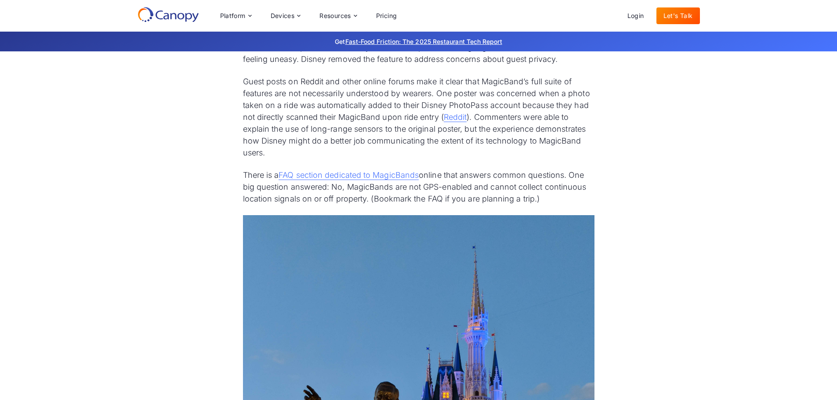
click at [435, 123] on p "Guest posts on Reddit and other online forums make it clear that MagicBand’s fu…" at bounding box center [419, 117] width 352 height 83
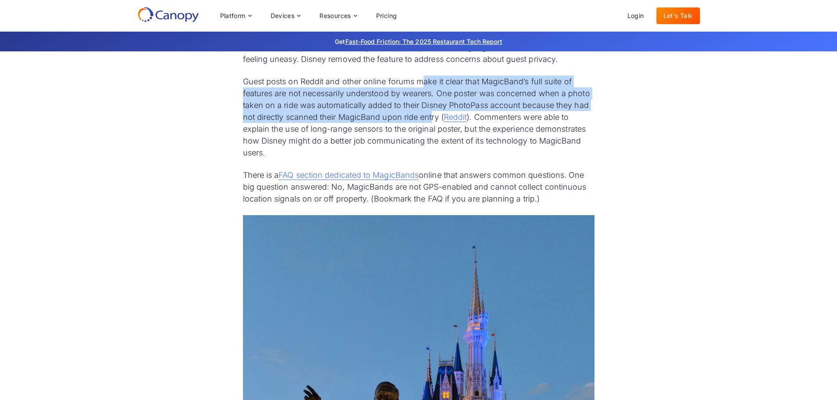
drag, startPoint x: 424, startPoint y: 104, endPoint x: 433, endPoint y: 144, distance: 40.9
click at [433, 144] on p "Guest posts on Reddit and other online forums make it clear that MagicBand’s fu…" at bounding box center [419, 117] width 352 height 83
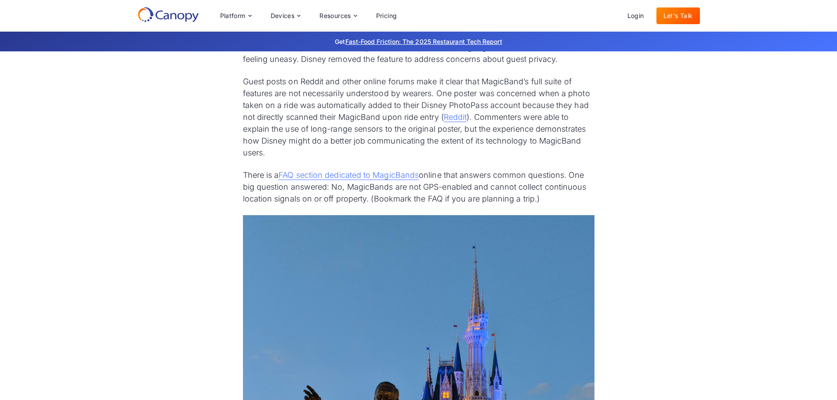
click at [418, 104] on p "Guest posts on Reddit and other online forums make it clear that MagicBand’s fu…" at bounding box center [419, 117] width 352 height 83
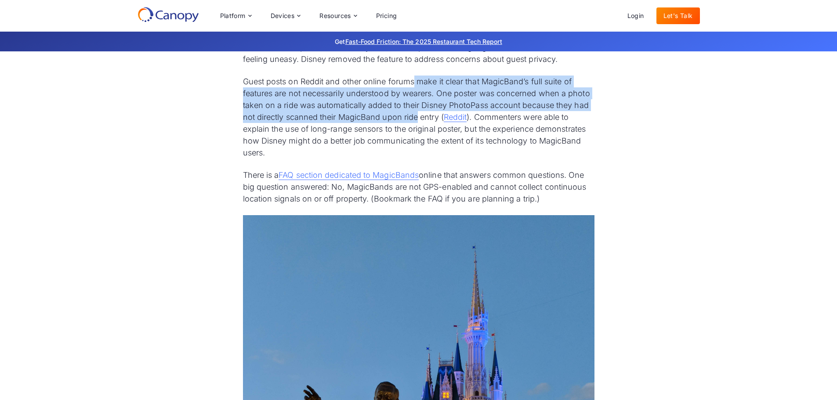
drag, startPoint x: 415, startPoint y: 99, endPoint x: 419, endPoint y: 140, distance: 41.5
click at [419, 142] on p "Guest posts on Reddit and other online forums make it clear that MagicBand’s fu…" at bounding box center [419, 117] width 352 height 83
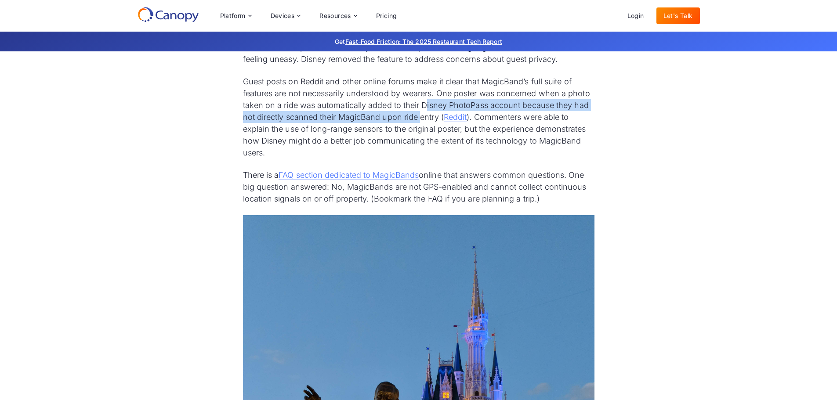
click at [428, 131] on p "Guest posts on Reddit and other online forums make it clear that MagicBand’s fu…" at bounding box center [419, 117] width 352 height 83
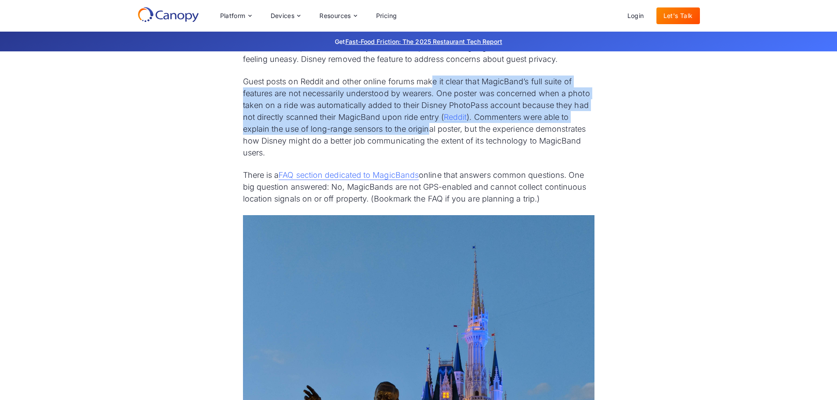
drag, startPoint x: 432, startPoint y: 105, endPoint x: 431, endPoint y: 149, distance: 44.0
click at [431, 149] on p "Guest posts on Reddit and other online forums make it clear that MagicBand’s fu…" at bounding box center [419, 117] width 352 height 83
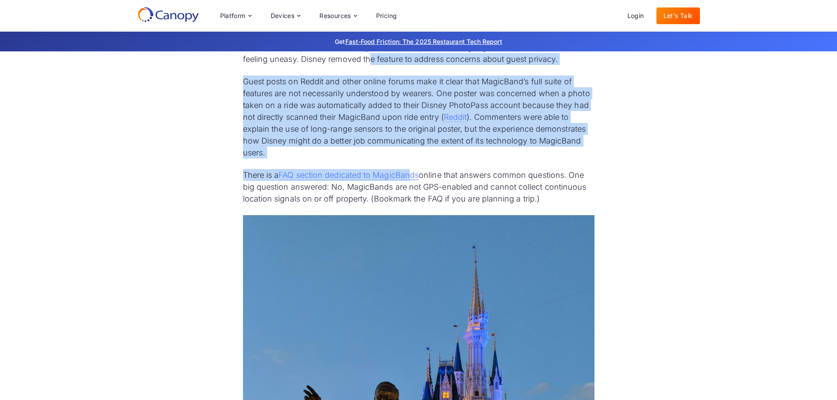
drag, startPoint x: 398, startPoint y: 163, endPoint x: 414, endPoint y: 184, distance: 26.5
click at [414, 184] on div "xConnect: The Magic Behind MagicBands xConnect is the secret sauce of the Magic…" at bounding box center [419, 178] width 352 height 1483
drag, startPoint x: 407, startPoint y: 121, endPoint x: 429, endPoint y: 171, distance: 54.3
click at [429, 159] on p "Guest posts on Reddit and other online forums make it clear that MagicBand’s fu…" at bounding box center [419, 117] width 352 height 83
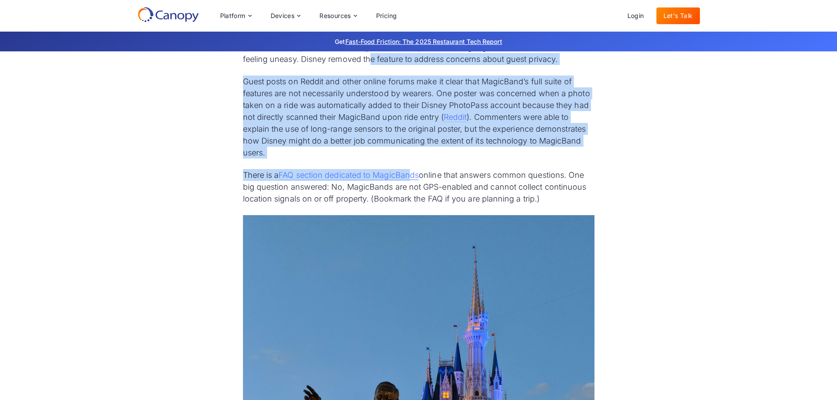
click at [429, 159] on p "Guest posts on Reddit and other online forums make it clear that MagicBand’s fu…" at bounding box center [419, 117] width 352 height 83
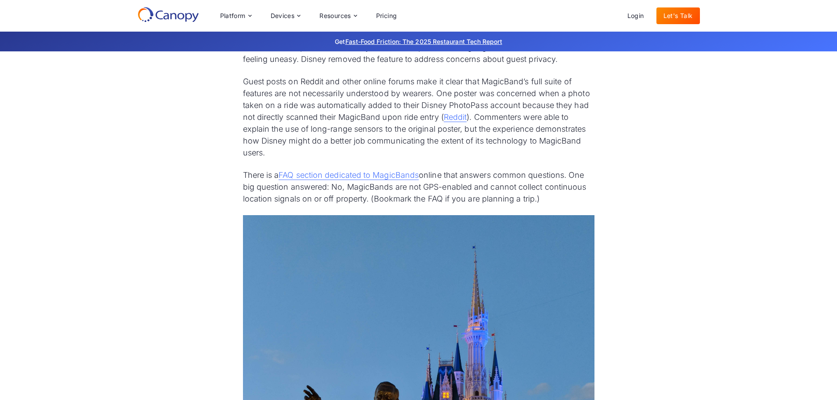
scroll to position [2815, 0]
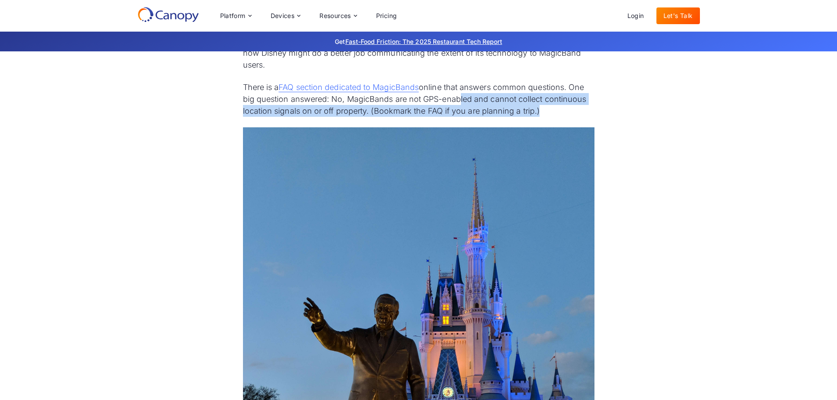
drag, startPoint x: 458, startPoint y: 135, endPoint x: 462, endPoint y: 143, distance: 9.1
click at [461, 145] on div "xConnect: The Magic Behind MagicBands xConnect is the secret sauce of the Magic…" at bounding box center [419, 90] width 352 height 1483
click at [463, 143] on div "xConnect: The Magic Behind MagicBands xConnect is the secret sauce of the Magic…" at bounding box center [419, 90] width 352 height 1483
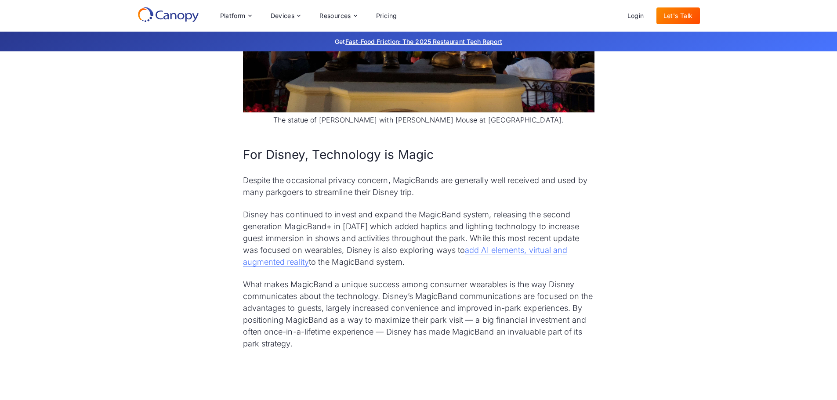
scroll to position [3386, 0]
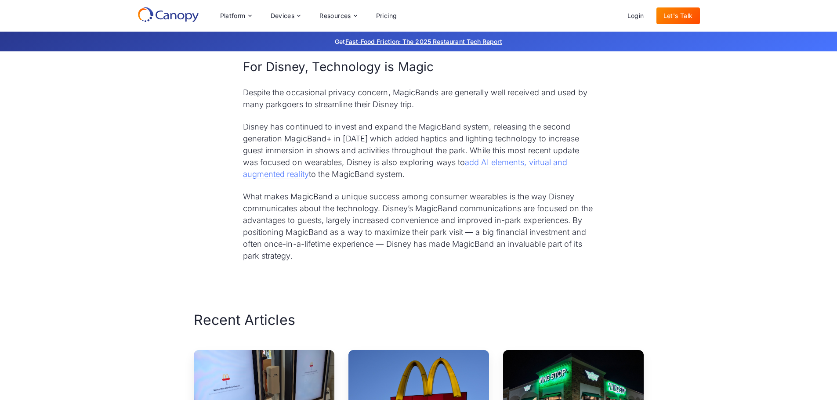
click at [407, 76] on h2 "For Disney, Technology is Magic" at bounding box center [419, 66] width 352 height 17
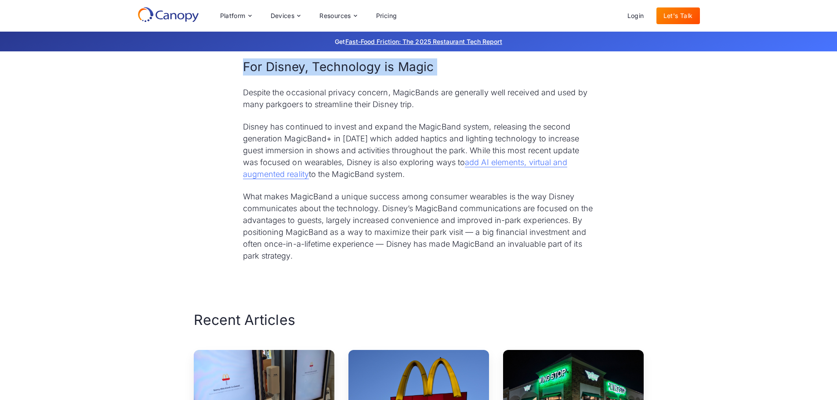
click at [407, 76] on h2 "For Disney, Technology is Magic" at bounding box center [419, 66] width 352 height 17
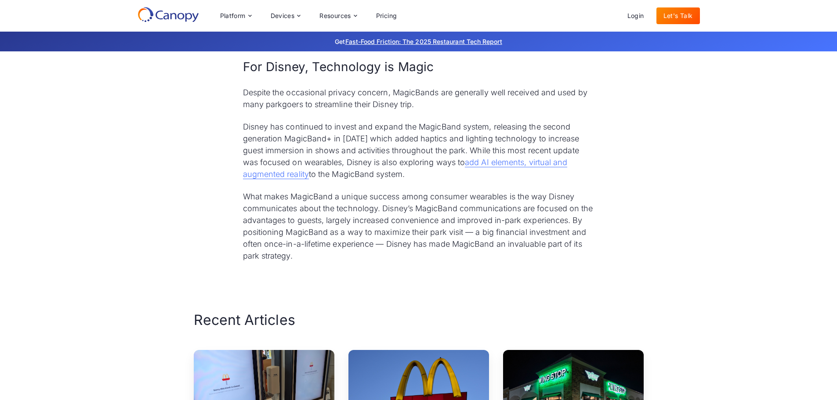
click at [408, 110] on p "Despite the occasional privacy concern, MagicBands are generally well received …" at bounding box center [419, 99] width 352 height 24
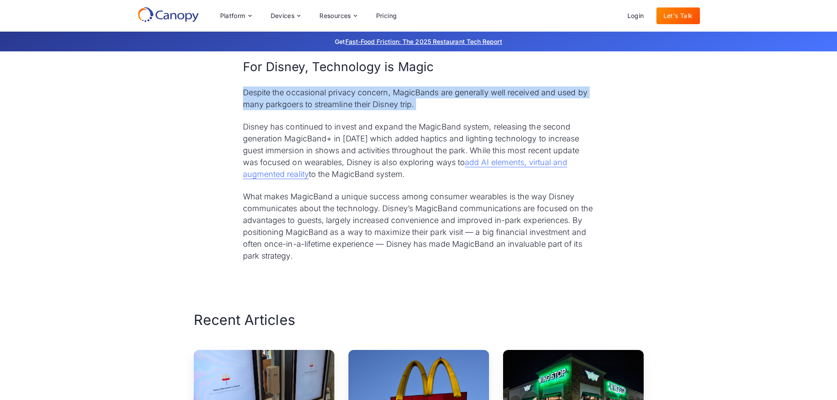
click at [408, 110] on p "Despite the occasional privacy concern, MagicBands are generally well received …" at bounding box center [419, 99] width 352 height 24
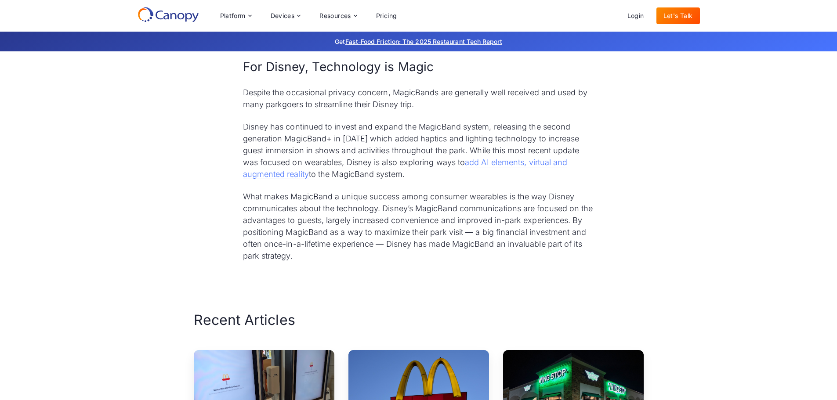
click at [401, 177] on p "Disney has continued to invest and expand the MagicBand system, releasing the s…" at bounding box center [419, 150] width 352 height 59
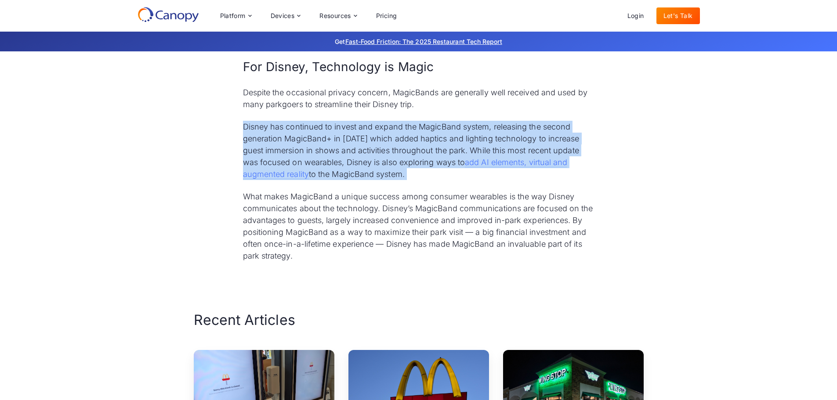
click at [401, 177] on p "Disney has continued to invest and expand the MagicBand system, releasing the s…" at bounding box center [419, 150] width 352 height 59
click at [413, 163] on p "Disney has continued to invest and expand the MagicBand system, releasing the s…" at bounding box center [419, 150] width 352 height 59
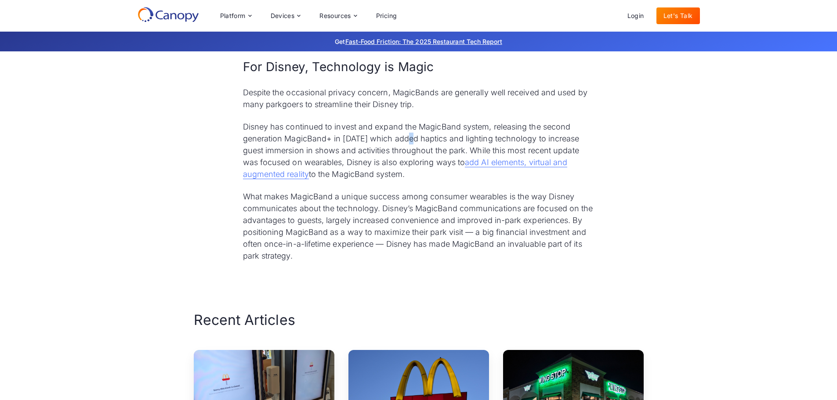
click at [413, 163] on p "Disney has continued to invest and expand the MagicBand system, releasing the s…" at bounding box center [419, 150] width 352 height 59
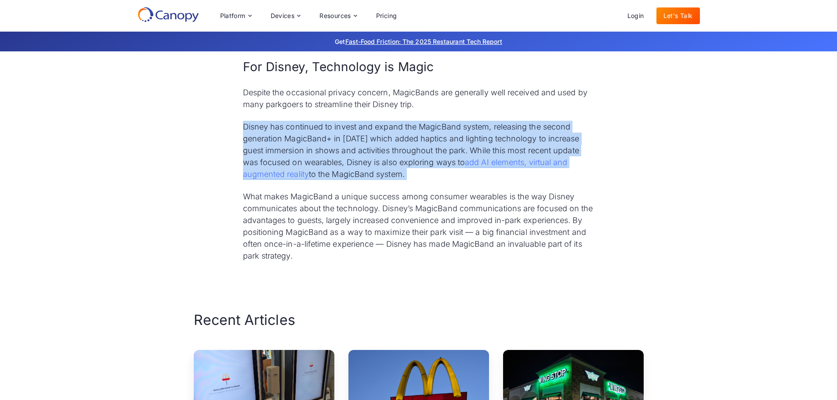
click at [413, 163] on p "Disney has continued to invest and expand the MagicBand system, releasing the s…" at bounding box center [419, 150] width 352 height 59
click at [416, 175] on p "Disney has continued to invest and expand the MagicBand system, releasing the s…" at bounding box center [419, 150] width 352 height 59
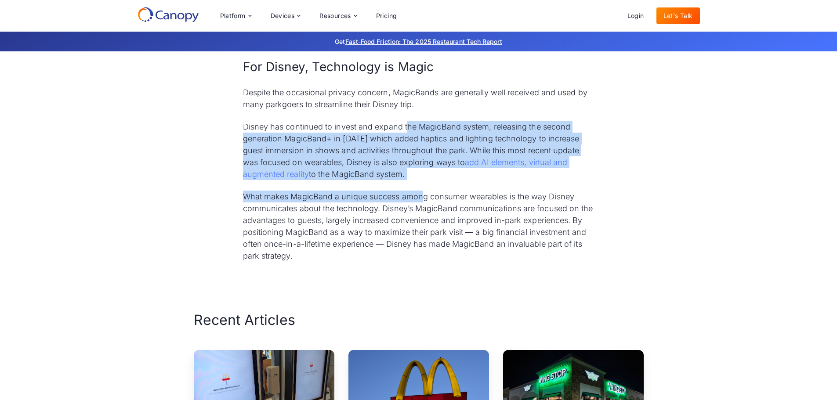
drag, startPoint x: 406, startPoint y: 150, endPoint x: 421, endPoint y: 208, distance: 60.3
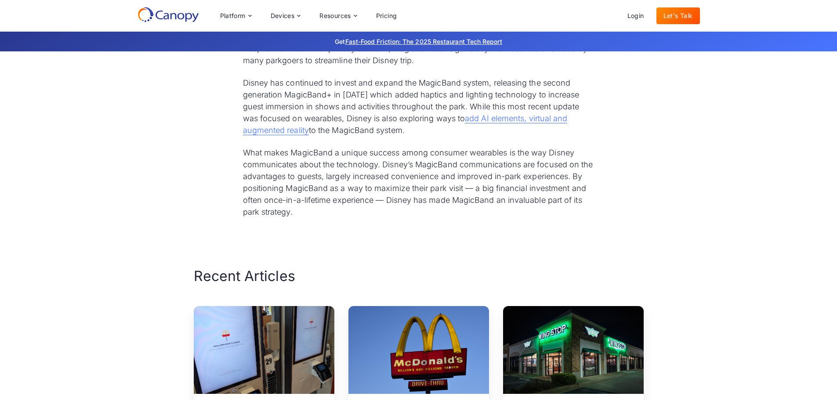
scroll to position [1998, 0]
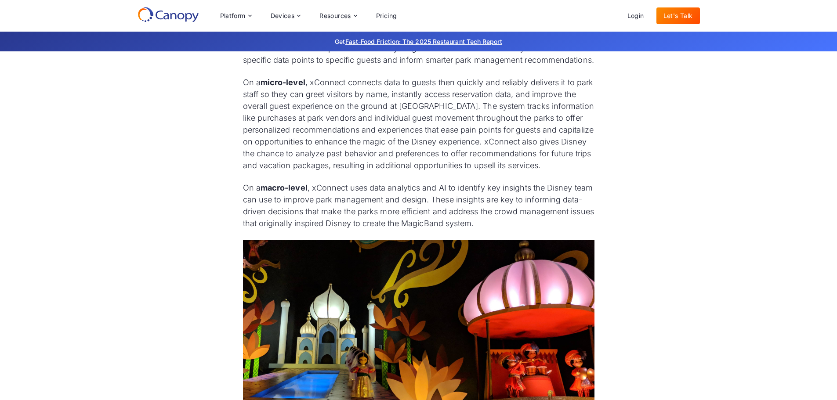
click at [587, 150] on p "On a micro-level , xConnect connects data to guests then quickly and reliably d…" at bounding box center [419, 123] width 352 height 95
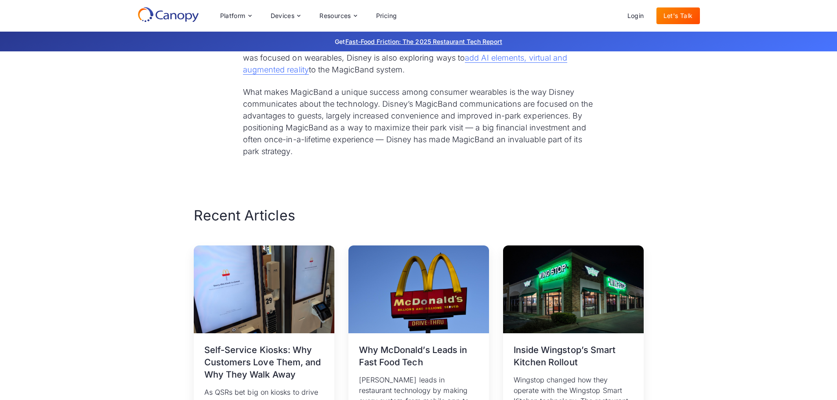
scroll to position [3403, 0]
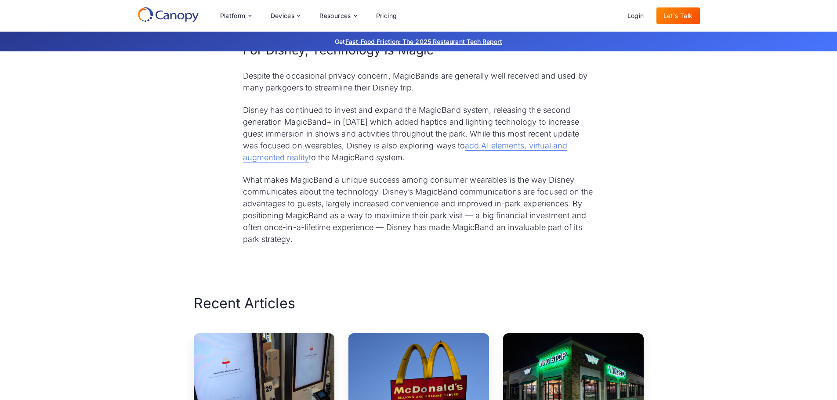
click at [331, 94] on p "Despite the occasional privacy concern, MagicBands are generally well received …" at bounding box center [419, 82] width 352 height 24
click at [324, 136] on p "Disney has continued to invest and expand the MagicBand system, releasing the s…" at bounding box center [419, 133] width 352 height 59
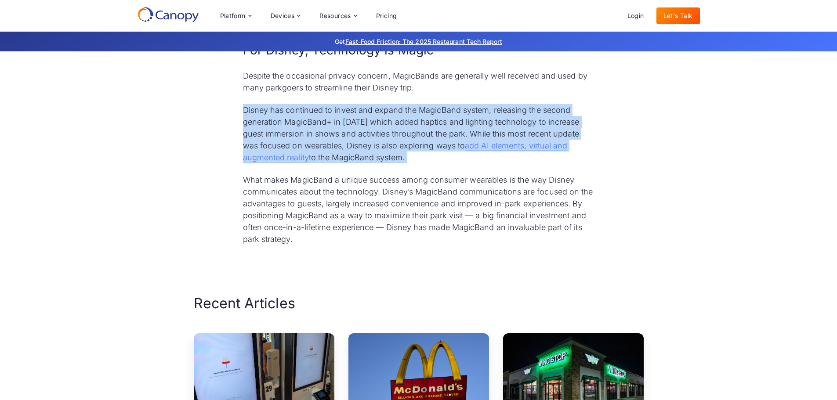
click at [324, 136] on p "Disney has continued to invest and expand the MagicBand system, releasing the s…" at bounding box center [419, 133] width 352 height 59
click at [365, 154] on p "Disney has continued to invest and expand the MagicBand system, releasing the s…" at bounding box center [419, 133] width 352 height 59
click at [366, 147] on p "Disney has continued to invest and expand the MagicBand system, releasing the s…" at bounding box center [419, 133] width 352 height 59
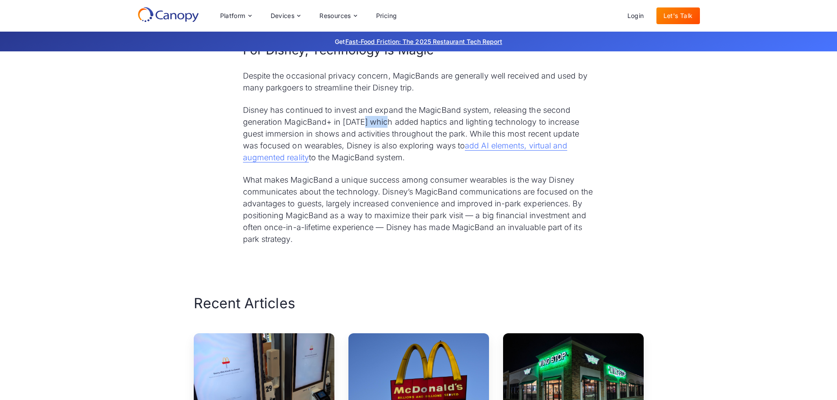
click at [366, 147] on p "Disney has continued to invest and expand the MagicBand system, releasing the s…" at bounding box center [419, 133] width 352 height 59
click at [425, 148] on p "Disney has continued to invest and expand the MagicBand system, releasing the s…" at bounding box center [419, 133] width 352 height 59
drag, startPoint x: 383, startPoint y: 145, endPoint x: 502, endPoint y: 148, distance: 118.3
click at [502, 148] on p "Disney has continued to invest and expand the MagicBand system, releasing the s…" at bounding box center [419, 133] width 352 height 59
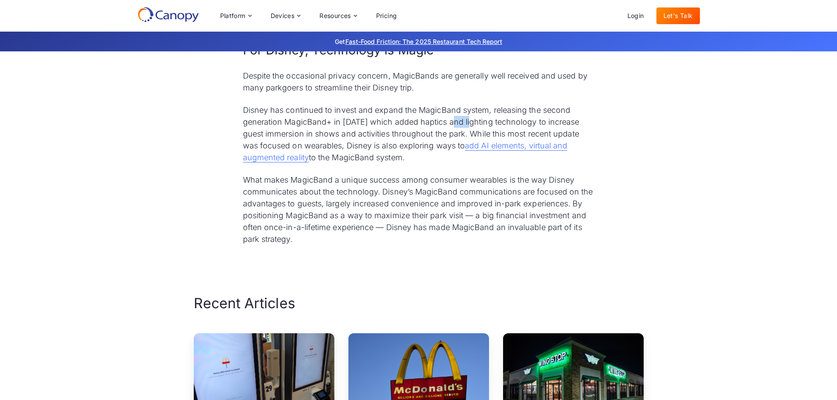
click at [457, 148] on p "Disney has continued to invest and expand the MagicBand system, releasing the s…" at bounding box center [419, 133] width 352 height 59
click at [359, 150] on p "Disney has continued to invest and expand the MagicBand system, releasing the s…" at bounding box center [419, 133] width 352 height 59
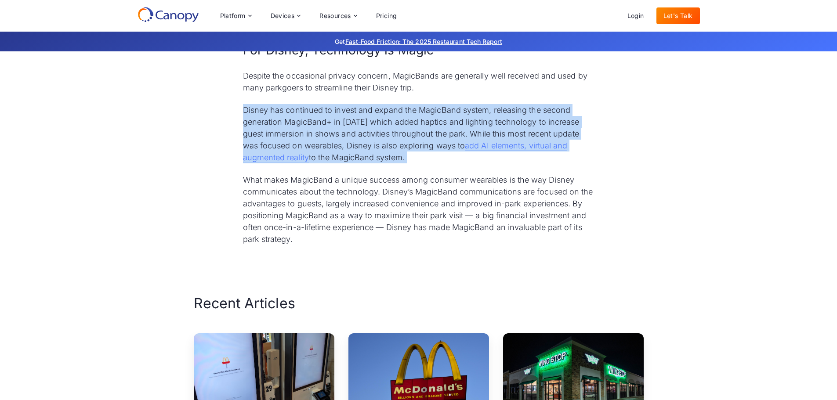
click at [359, 150] on p "Disney has continued to invest and expand the MagicBand system, releasing the s…" at bounding box center [419, 133] width 352 height 59
click at [365, 159] on p "Disney has continued to invest and expand the MagicBand system, releasing the s…" at bounding box center [419, 133] width 352 height 59
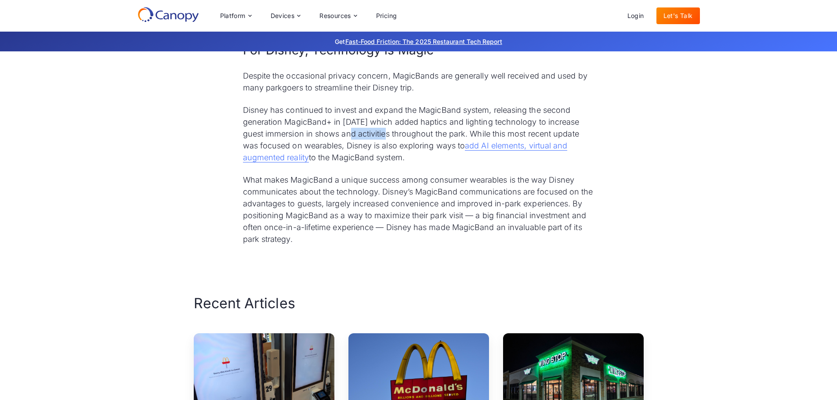
click at [365, 159] on p "Disney has continued to invest and expand the MagicBand system, releasing the s…" at bounding box center [419, 133] width 352 height 59
drag, startPoint x: 352, startPoint y: 156, endPoint x: 491, endPoint y: 159, distance: 138.9
click at [491, 159] on p "Disney has continued to invest and expand the MagicBand system, releasing the s…" at bounding box center [419, 133] width 352 height 59
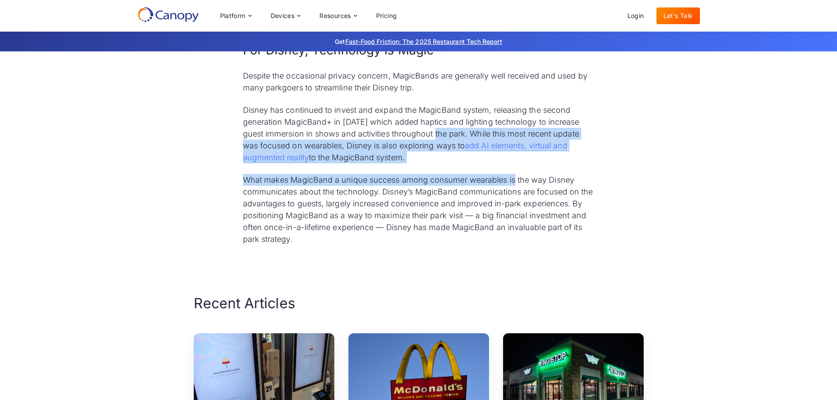
drag, startPoint x: 443, startPoint y: 156, endPoint x: 514, endPoint y: 197, distance: 82.5
click at [514, 197] on p "What makes MagicBand a unique success among consumer wearables is the way Disne…" at bounding box center [419, 209] width 352 height 71
drag, startPoint x: 407, startPoint y: 159, endPoint x: 423, endPoint y: 179, distance: 25.1
click at [423, 164] on p "Disney has continued to invest and expand the MagicBand system, releasing the s…" at bounding box center [419, 133] width 352 height 59
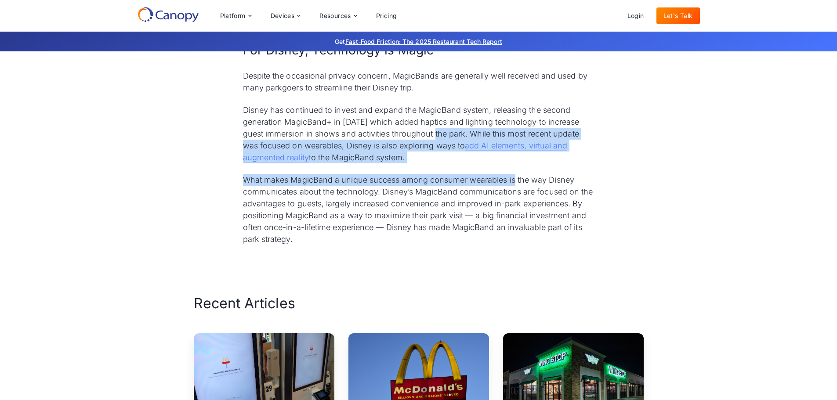
click at [422, 164] on p "Disney has continued to invest and expand the MagicBand system, releasing the s…" at bounding box center [419, 133] width 352 height 59
drag, startPoint x: 420, startPoint y: 170, endPoint x: 425, endPoint y: 181, distance: 11.8
click at [425, 164] on p "Disney has continued to invest and expand the MagicBand system, releasing the s…" at bounding box center [419, 133] width 352 height 59
drag, startPoint x: 413, startPoint y: 166, endPoint x: 416, endPoint y: 179, distance: 13.5
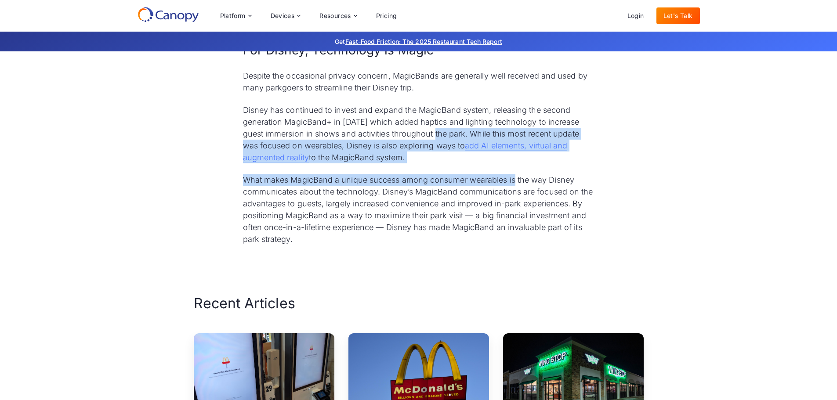
click at [416, 164] on p "Disney has continued to invest and expand the MagicBand system, releasing the s…" at bounding box center [419, 133] width 352 height 59
drag, startPoint x: 400, startPoint y: 170, endPoint x: 411, endPoint y: 184, distance: 17.8
click at [411, 164] on p "Disney has continued to invest and expand the MagicBand system, releasing the s…" at bounding box center [419, 133] width 352 height 59
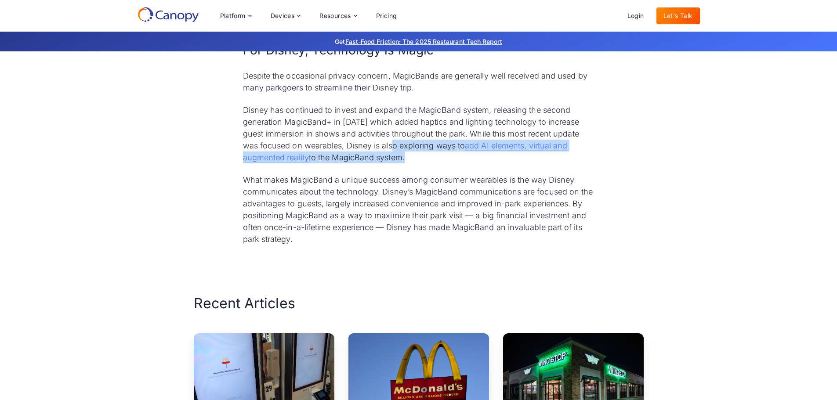
drag, startPoint x: 400, startPoint y: 171, endPoint x: 405, endPoint y: 185, distance: 14.7
click at [405, 164] on p "Disney has continued to invest and expand the MagicBand system, releasing the s…" at bounding box center [419, 133] width 352 height 59
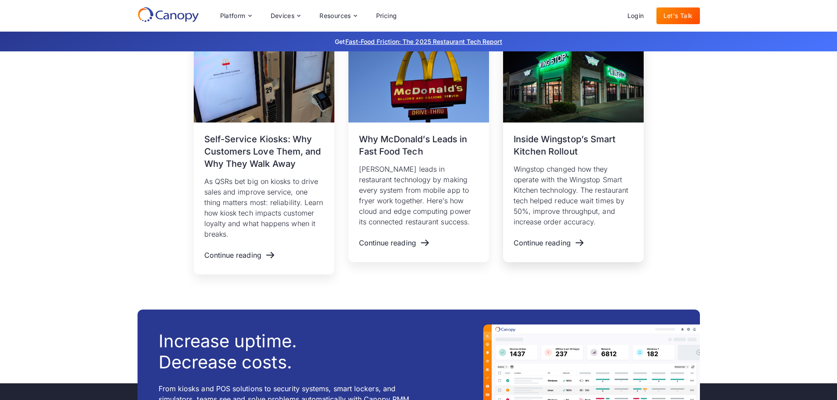
scroll to position [3623, 0]
